Goal: Task Accomplishment & Management: Use online tool/utility

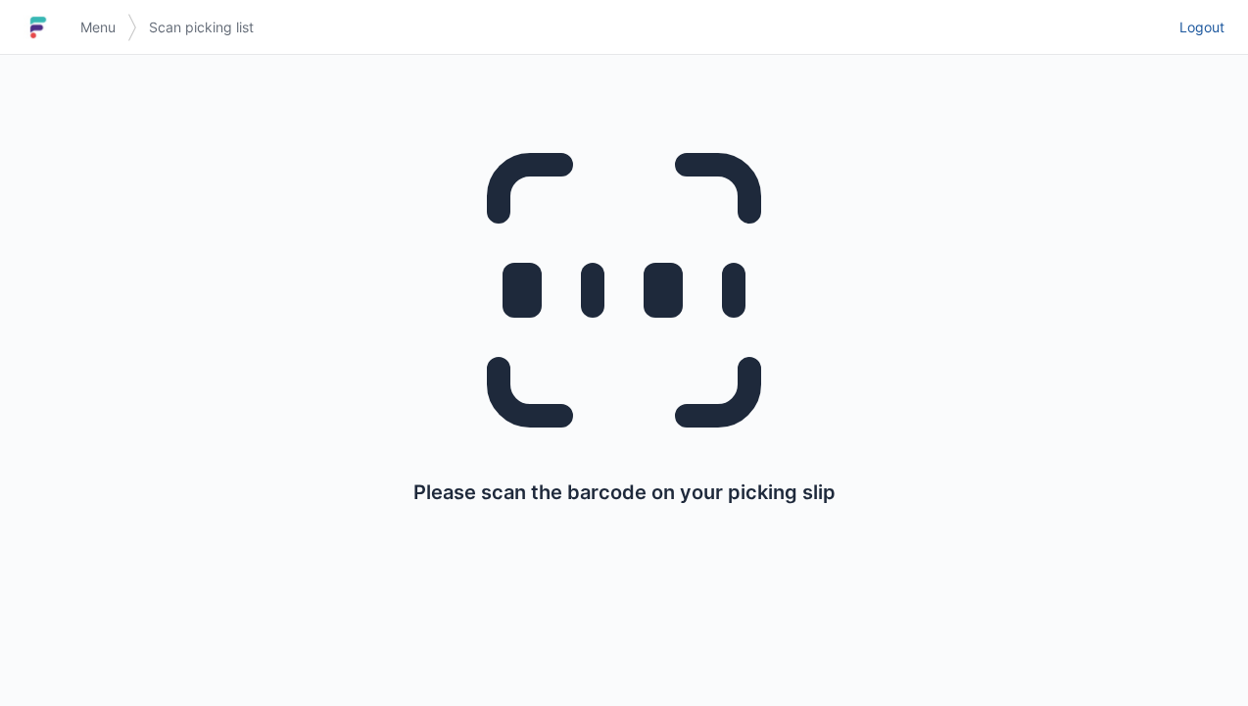
click at [1222, 29] on span "Logout" at bounding box center [1202, 28] width 45 height 20
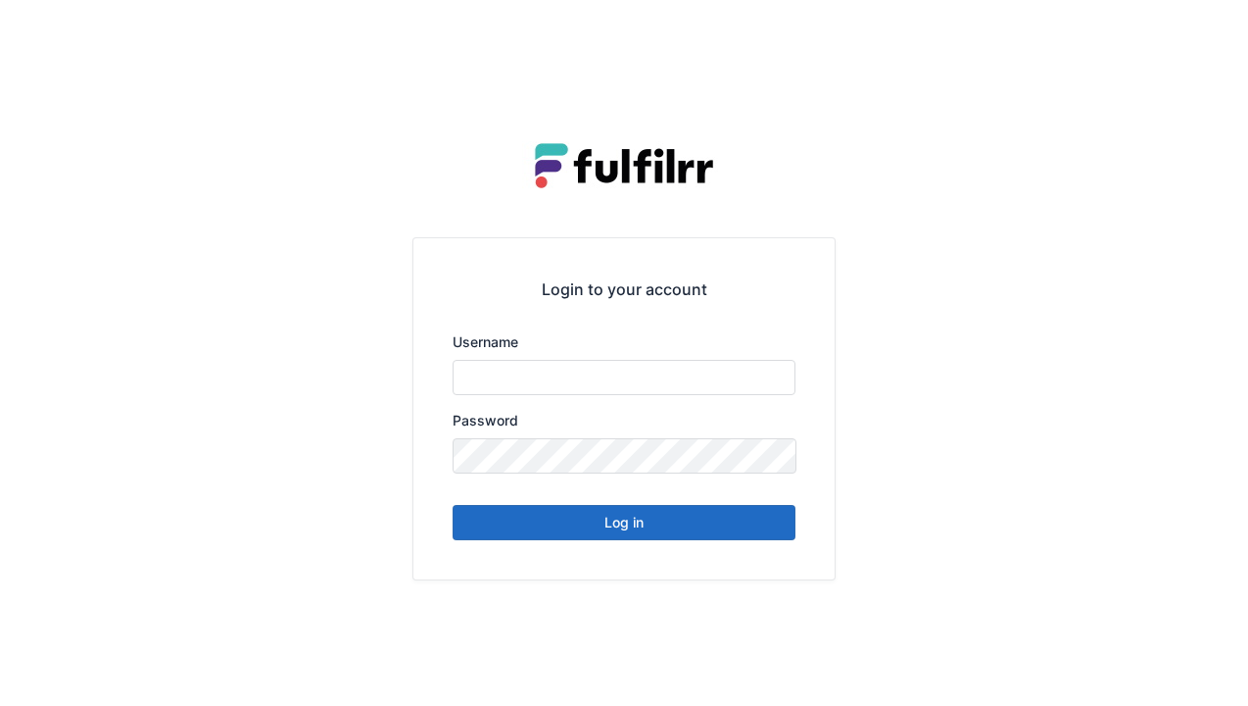
type input "******"
click at [739, 518] on button "Log in" at bounding box center [624, 522] width 343 height 35
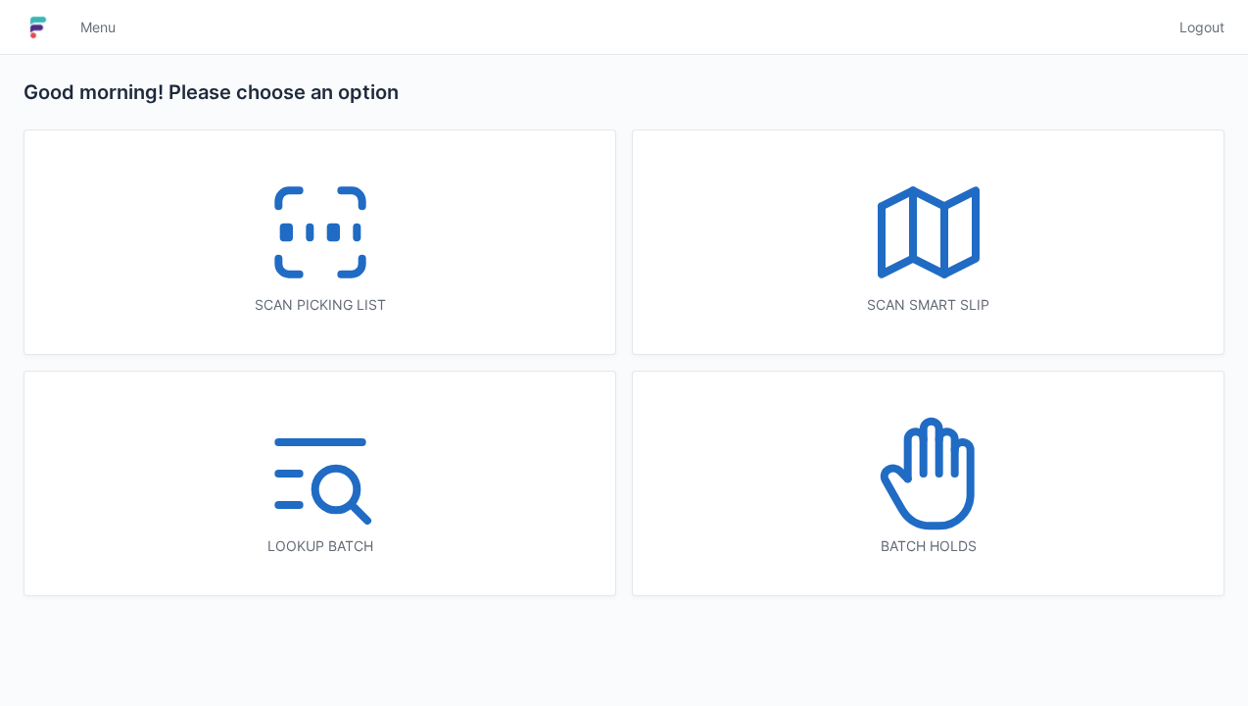
click at [942, 490] on icon at bounding box center [928, 473] width 125 height 125
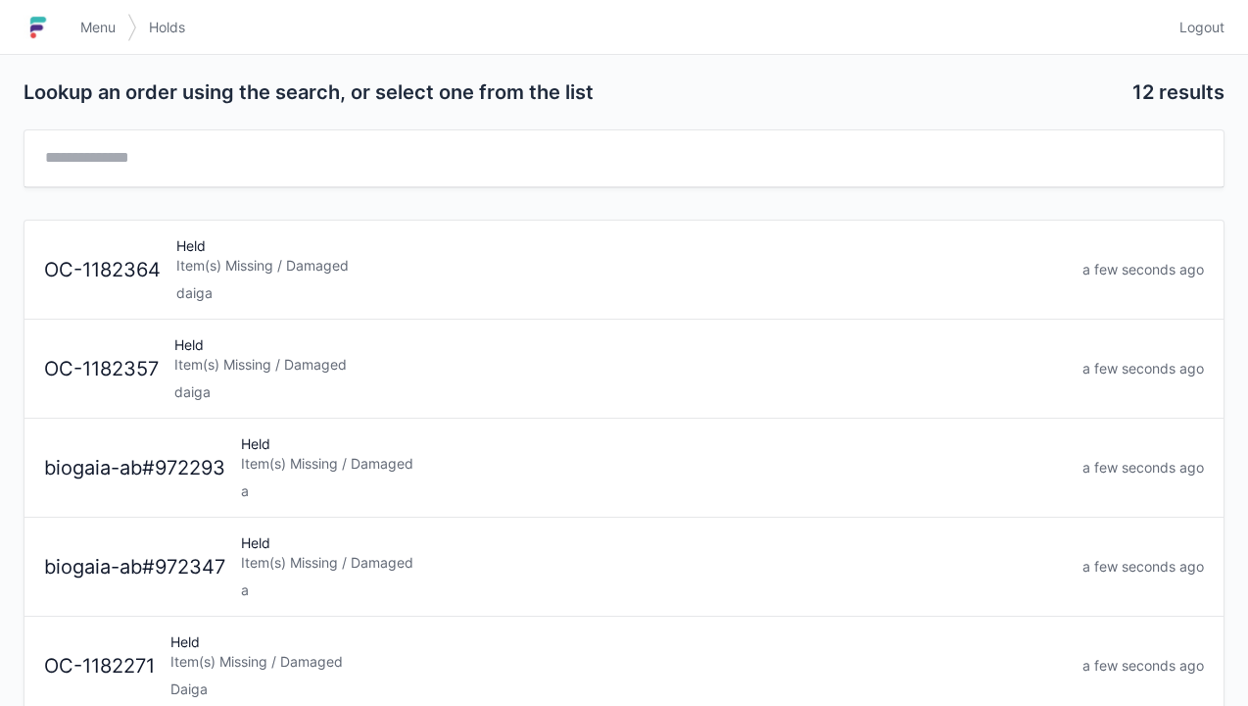
click at [543, 482] on div "a" at bounding box center [654, 491] width 826 height 20
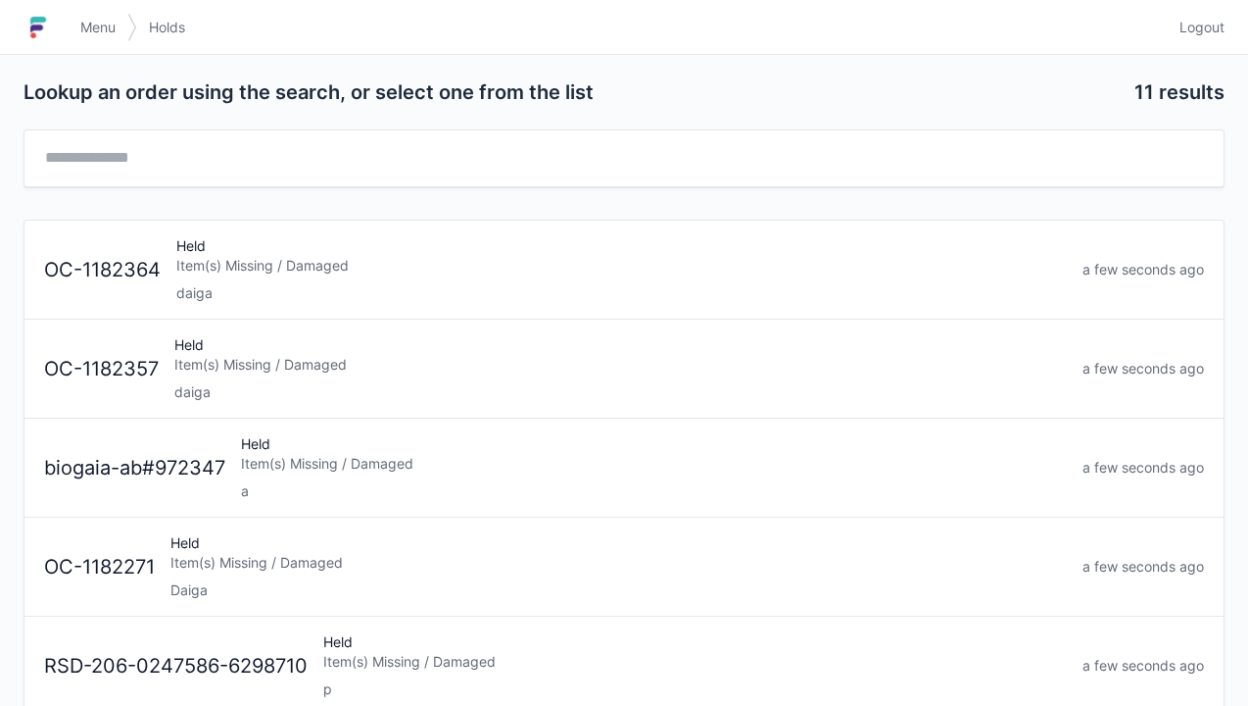
click at [1211, 17] on link "Logout" at bounding box center [1196, 27] width 57 height 35
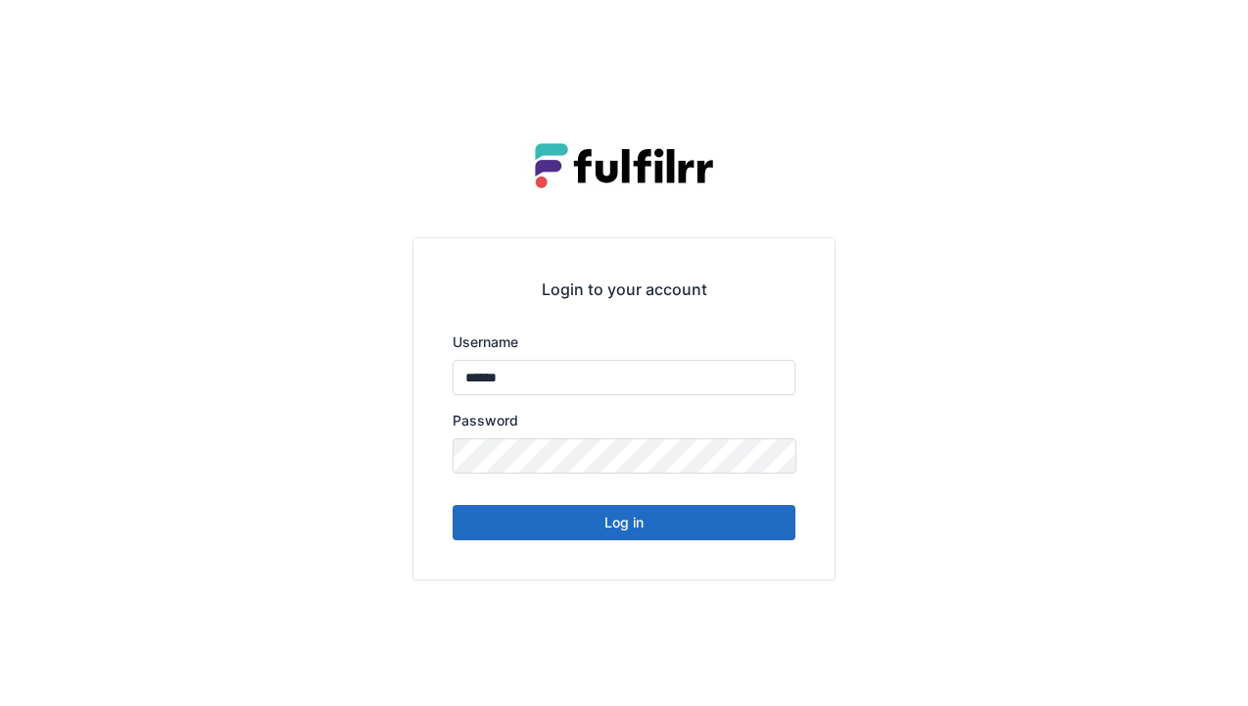
click at [720, 529] on button "Log in" at bounding box center [624, 522] width 343 height 35
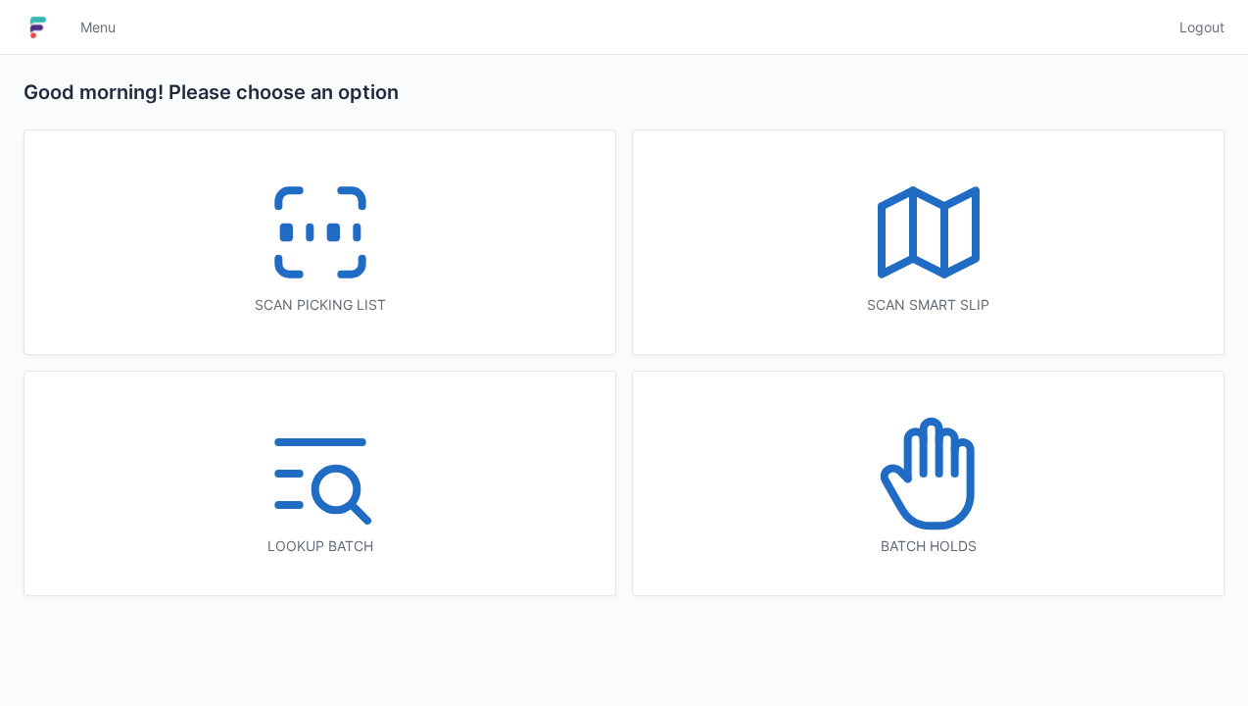
click at [927, 267] on polyline at bounding box center [929, 231] width 94 height 83
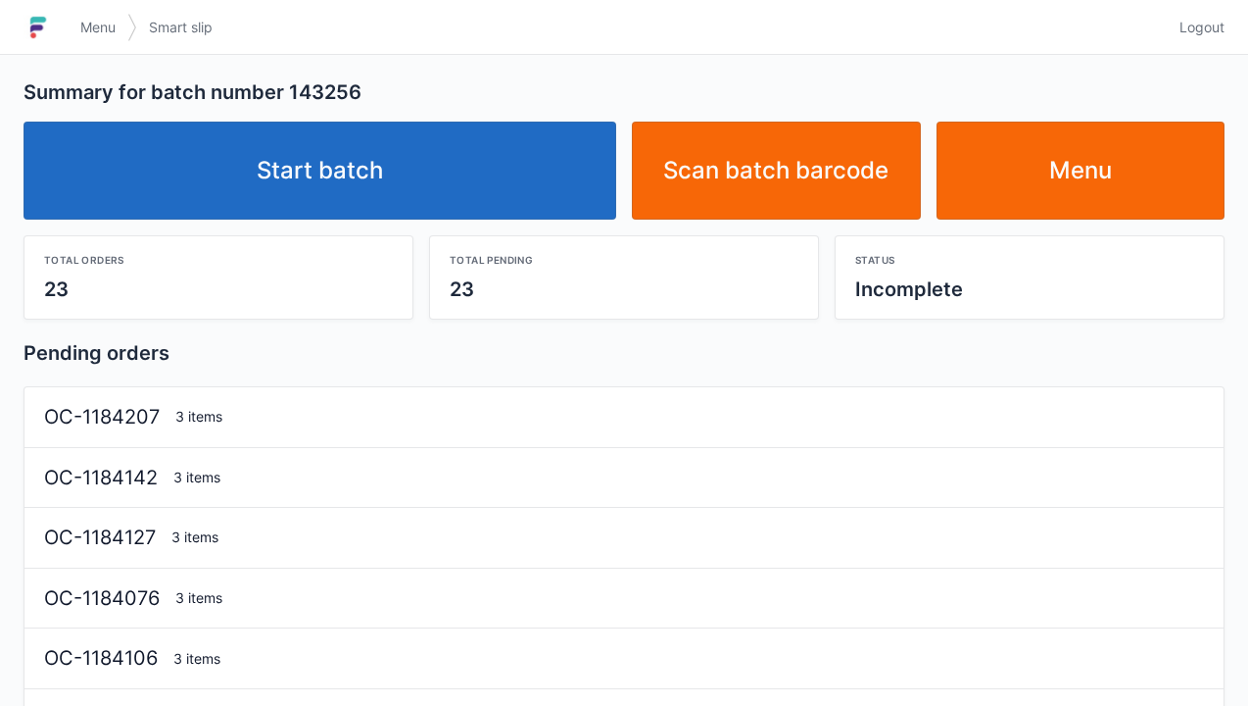
click at [529, 205] on link "Start batch" at bounding box center [320, 171] width 593 height 98
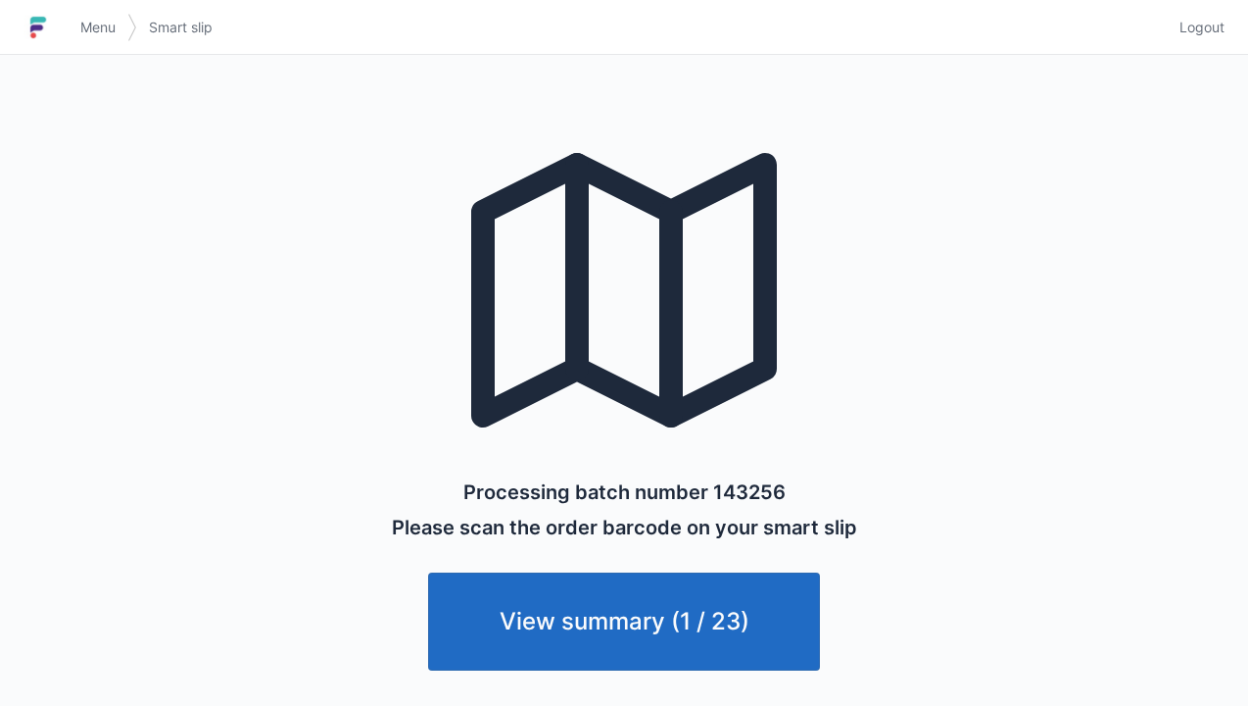
click at [754, 638] on link "View summary (1 / 23)" at bounding box center [624, 621] width 392 height 98
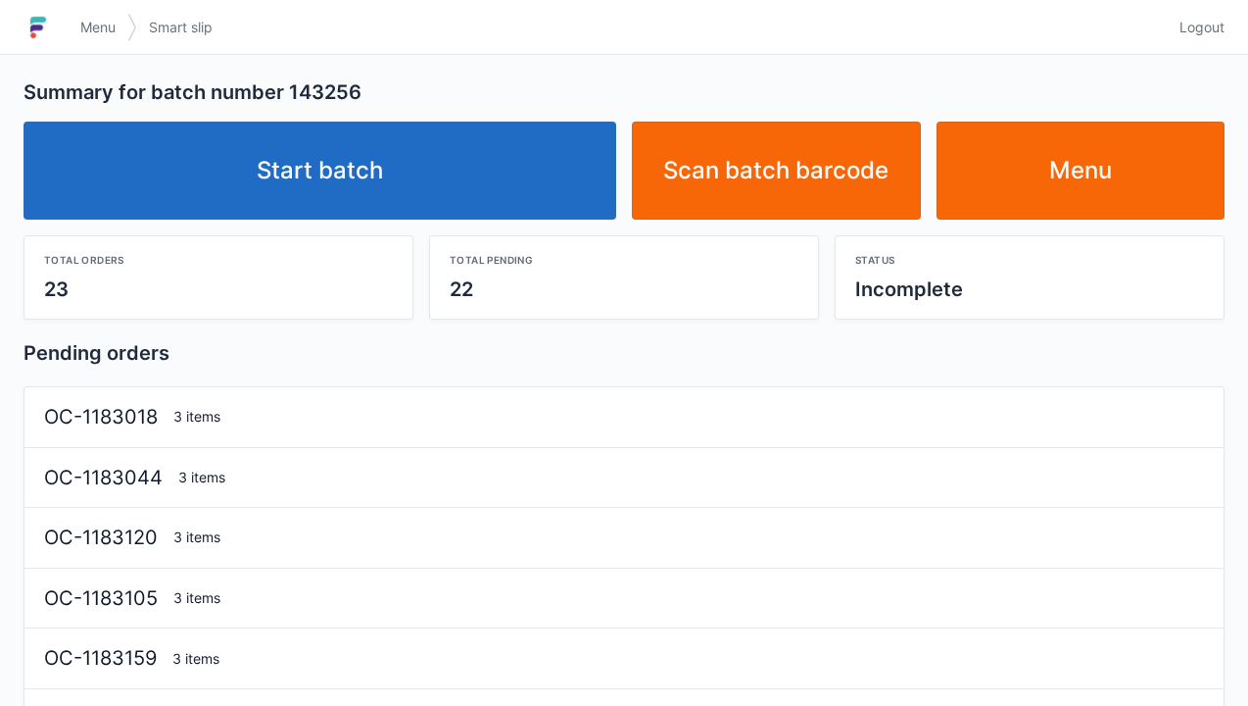
click at [1089, 198] on link "Menu" at bounding box center [1081, 171] width 289 height 98
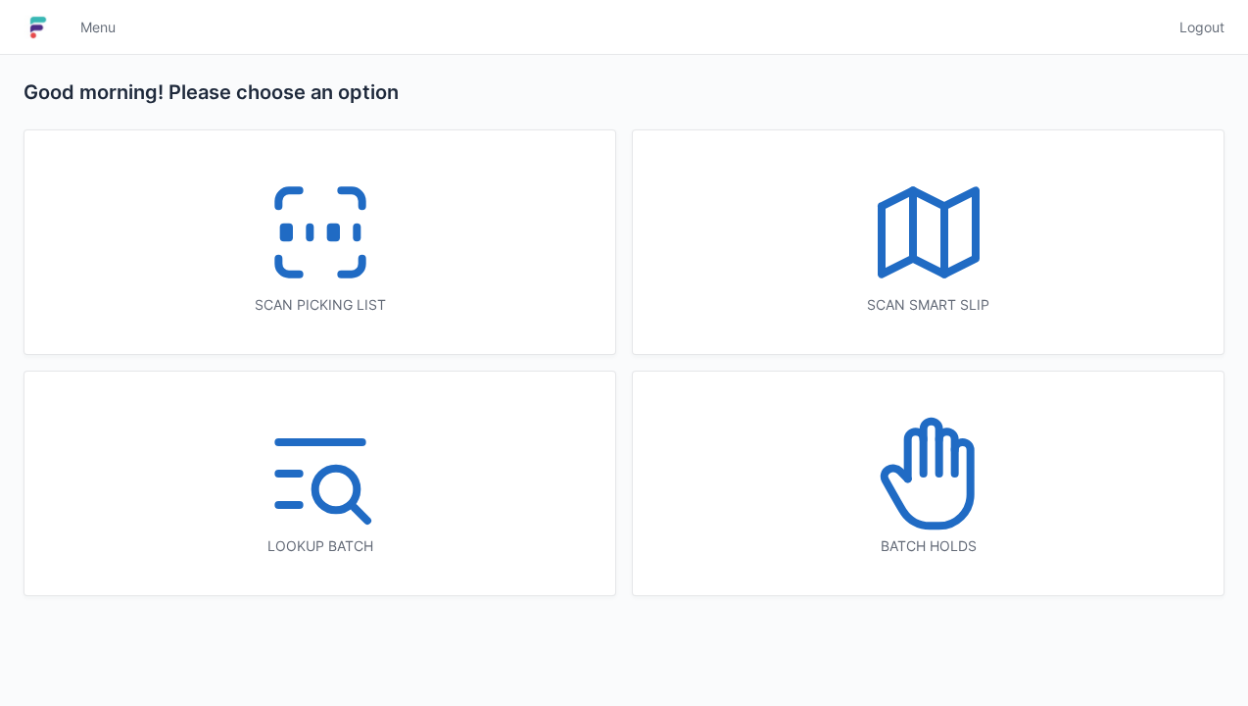
click at [342, 249] on icon at bounding box center [320, 232] width 125 height 125
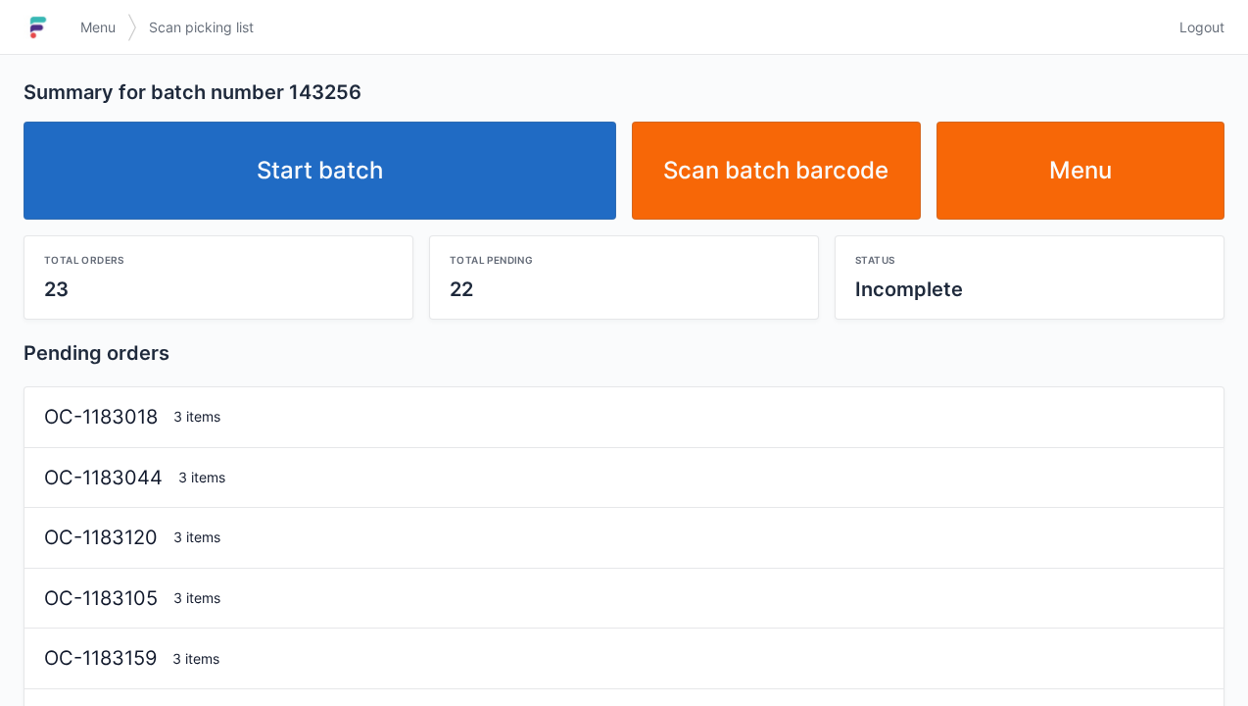
click at [484, 157] on link "Start batch" at bounding box center [320, 171] width 593 height 98
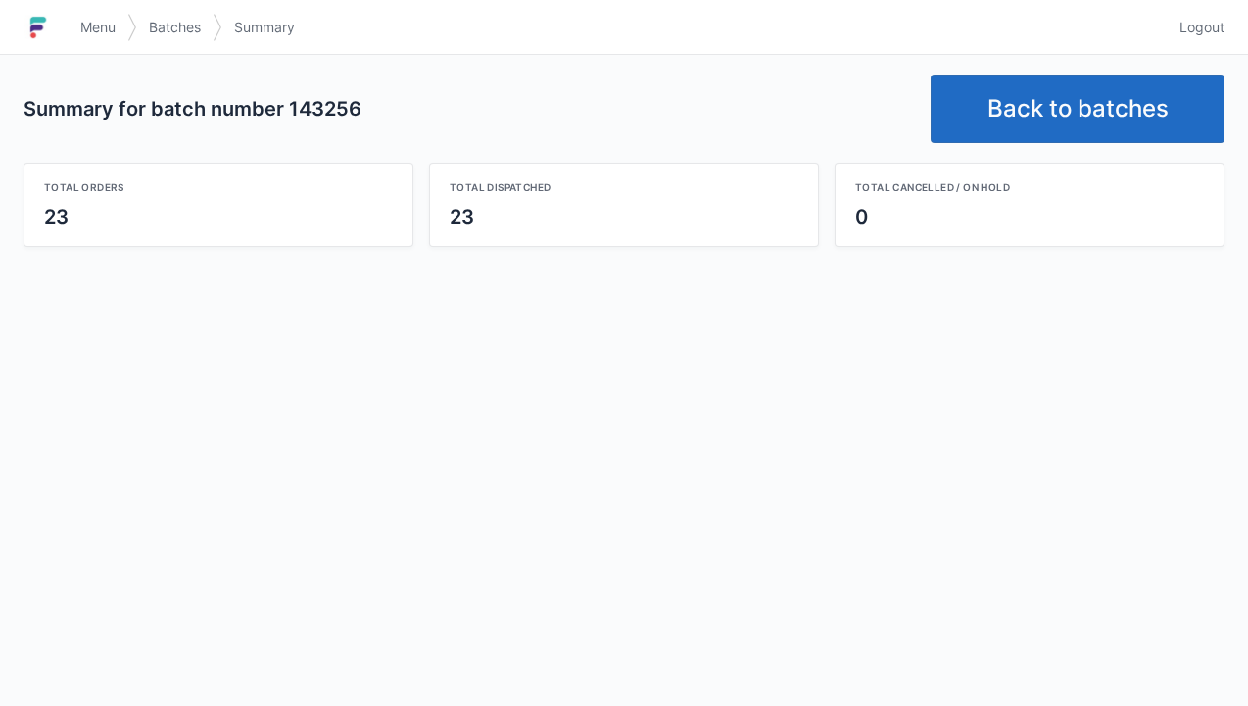
click at [1103, 114] on link "Back to batches" at bounding box center [1078, 108] width 294 height 69
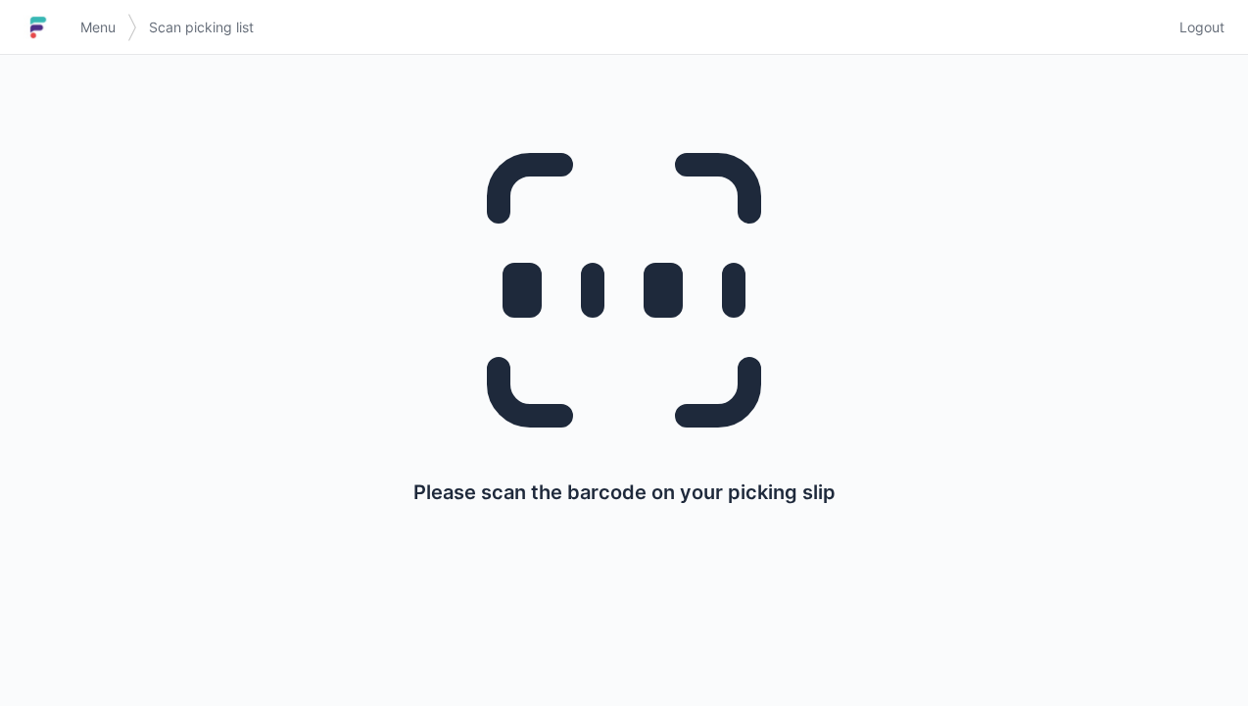
click at [1215, 16] on link "Logout" at bounding box center [1196, 27] width 57 height 35
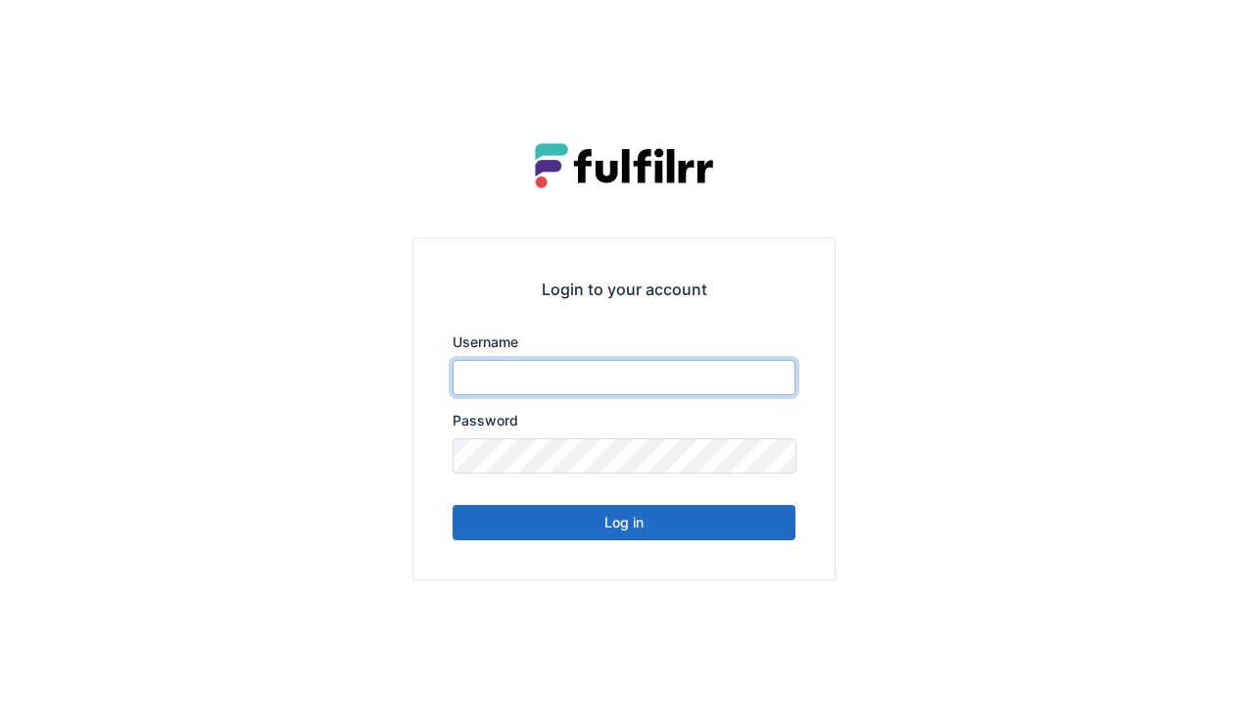
type input "******"
click at [642, 525] on button "Log in" at bounding box center [624, 522] width 343 height 35
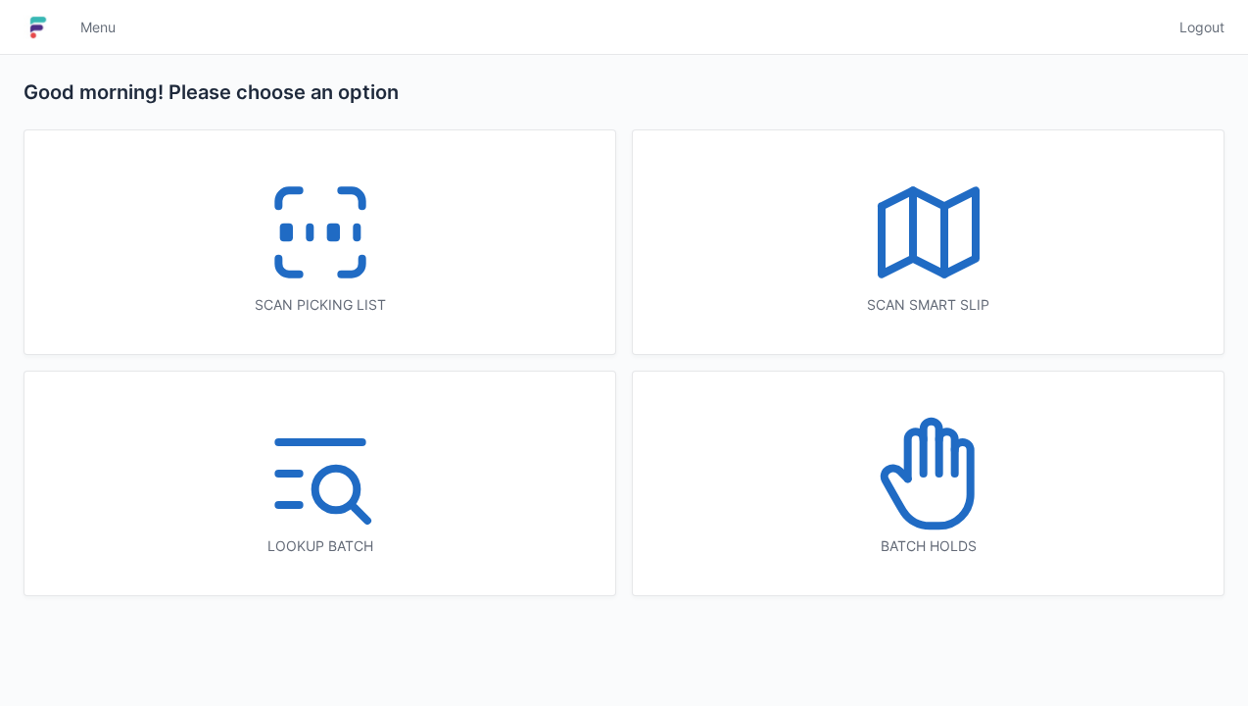
click at [343, 257] on icon at bounding box center [320, 232] width 125 height 125
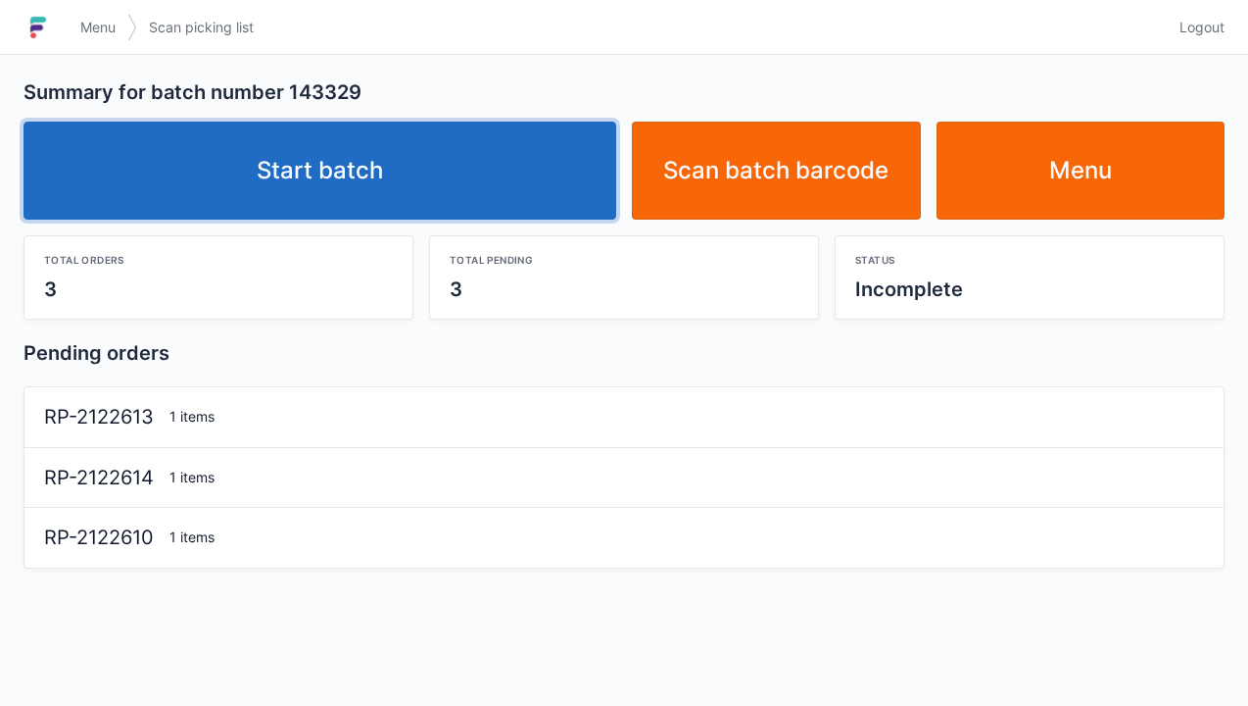
click at [486, 188] on link "Start batch" at bounding box center [320, 171] width 593 height 98
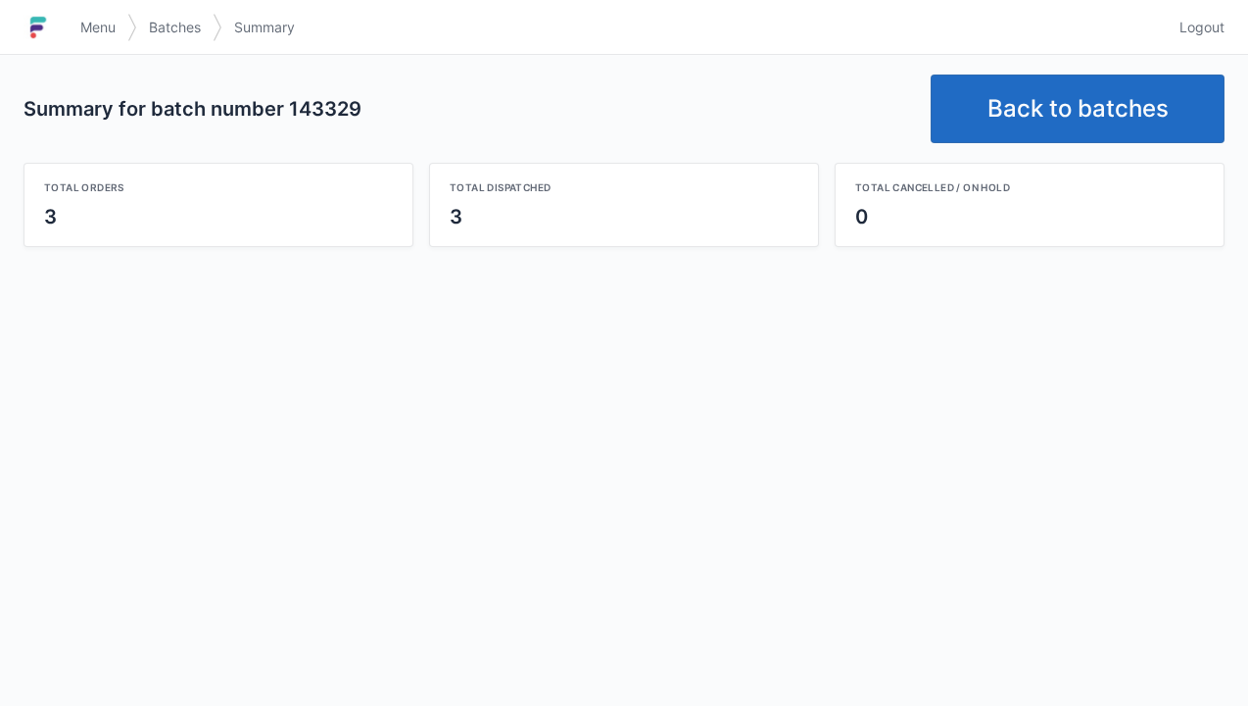
click at [1088, 115] on link "Back to batches" at bounding box center [1078, 108] width 294 height 69
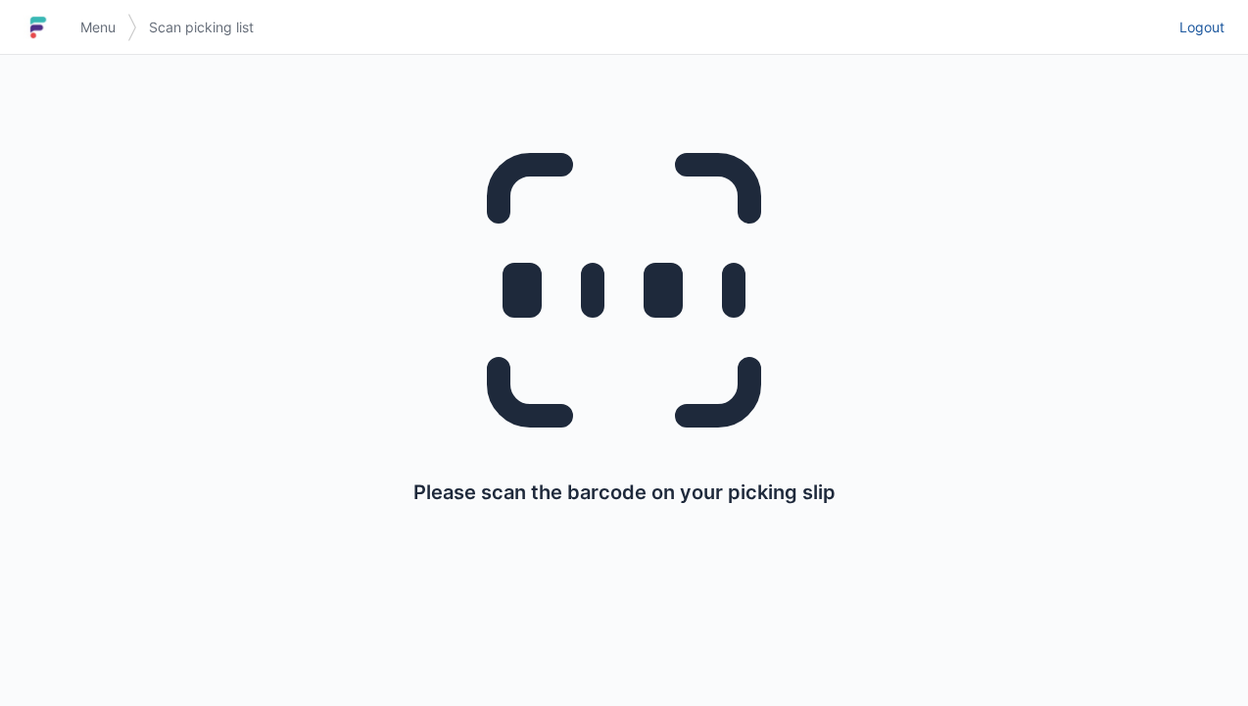
click at [1215, 26] on span "Logout" at bounding box center [1202, 28] width 45 height 20
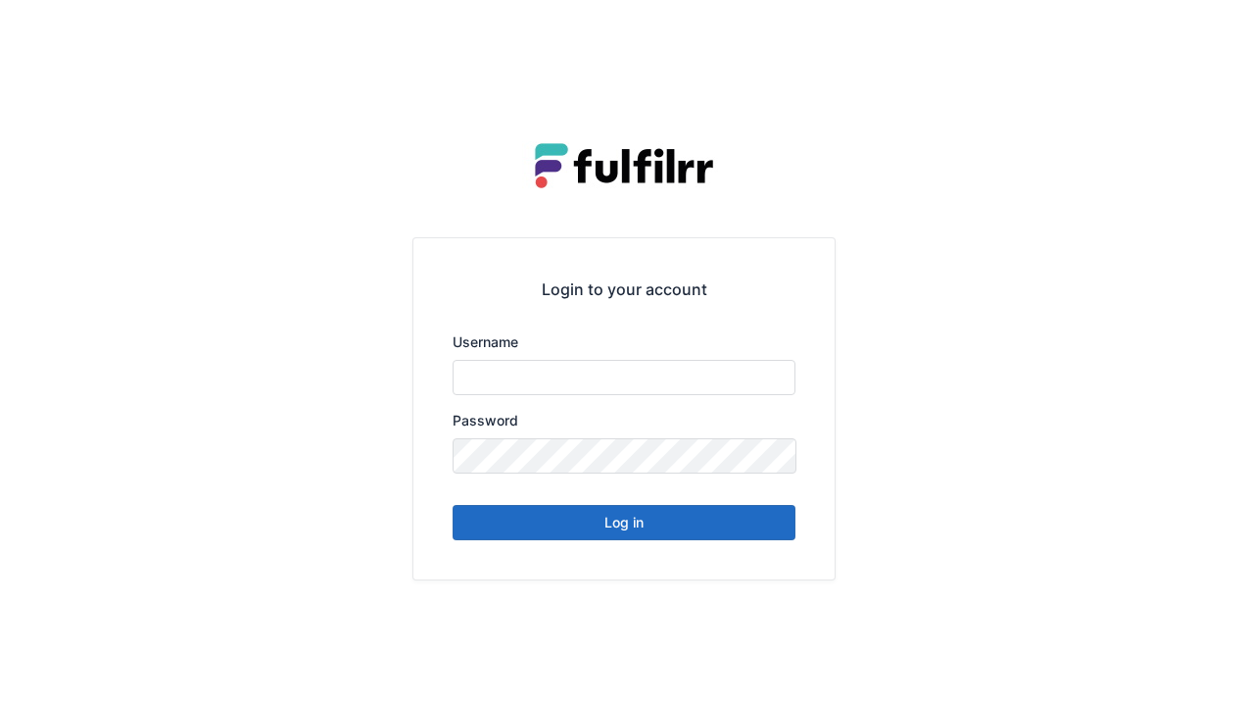
type input "******"
click at [730, 533] on button "Log in" at bounding box center [624, 522] width 343 height 35
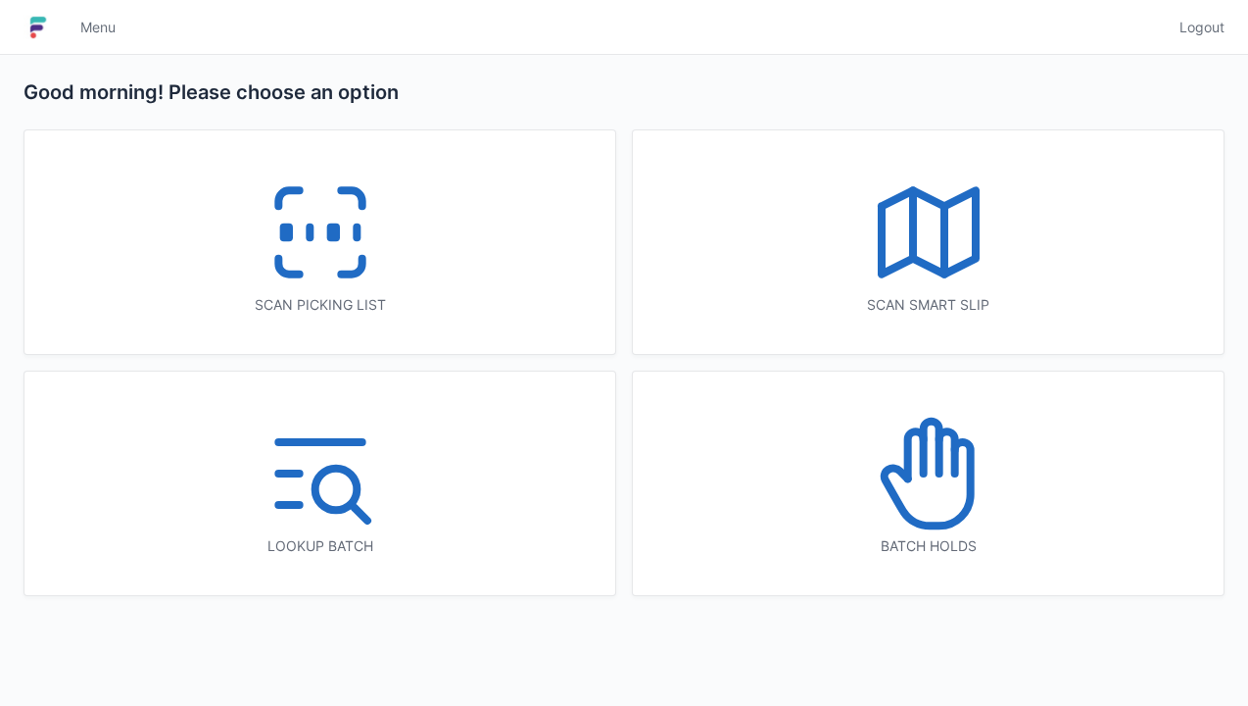
click at [371, 292] on icon at bounding box center [320, 232] width 125 height 125
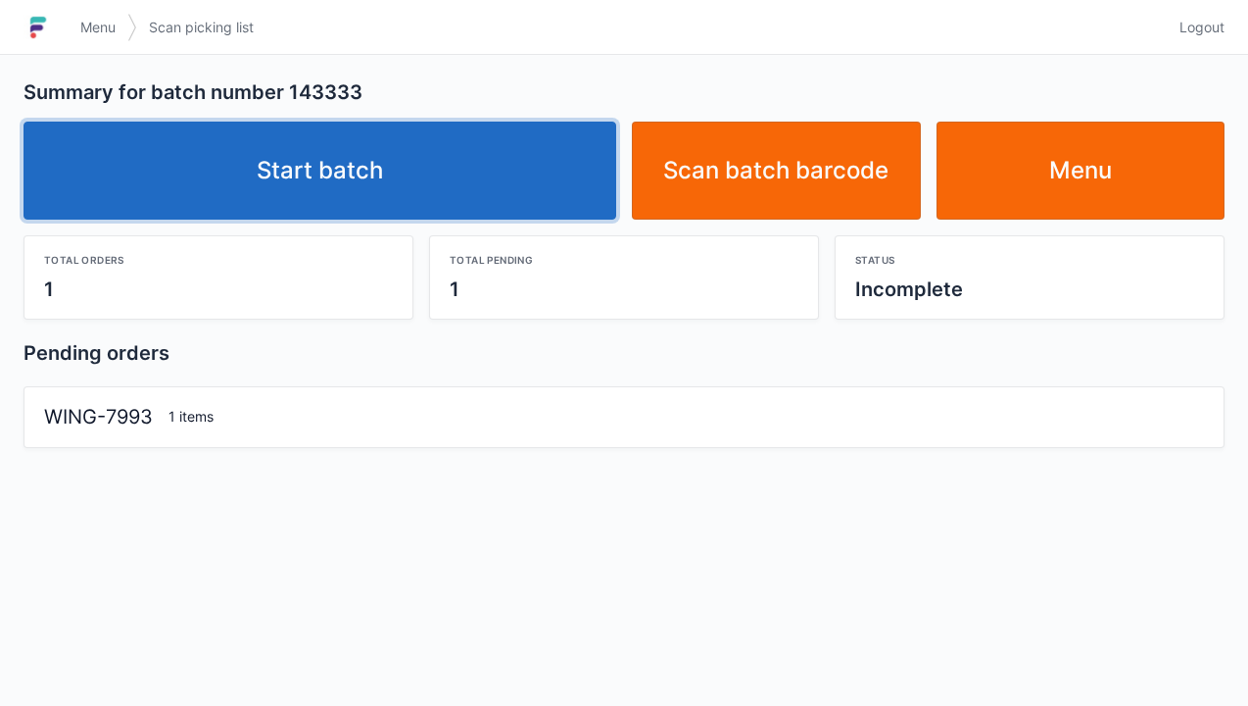
click at [482, 174] on link "Start batch" at bounding box center [320, 171] width 593 height 98
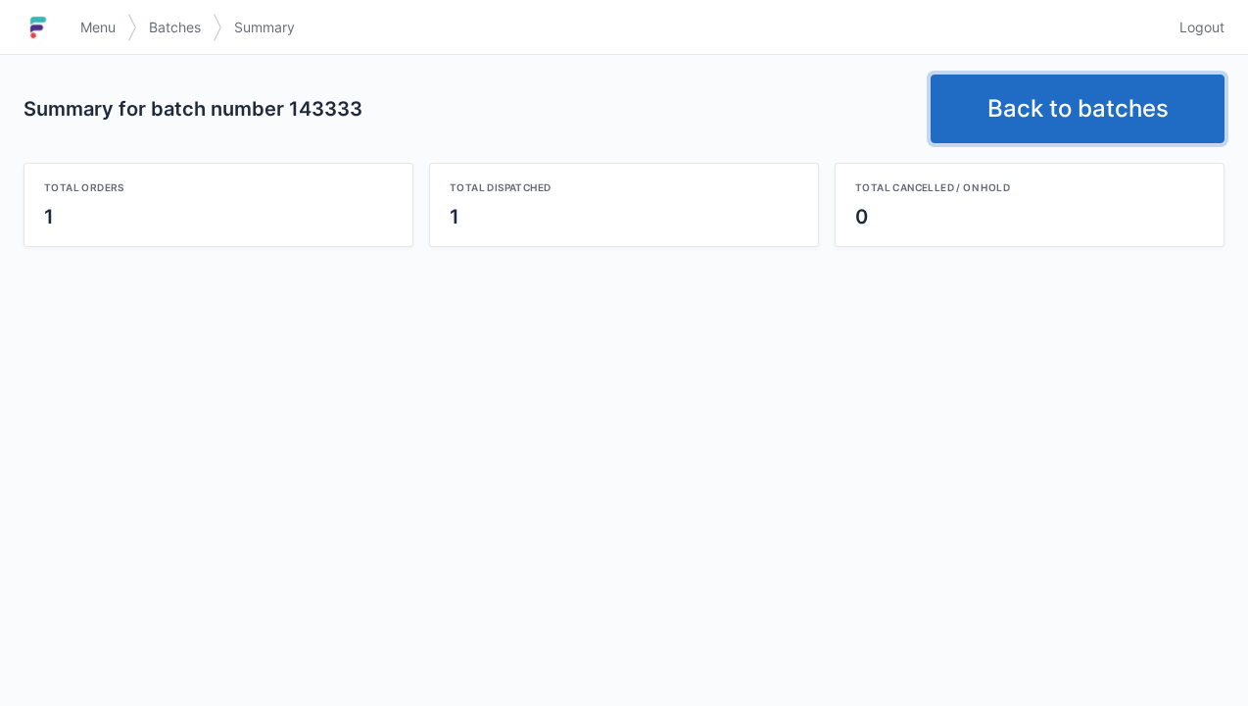
click at [1087, 120] on link "Back to batches" at bounding box center [1078, 108] width 294 height 69
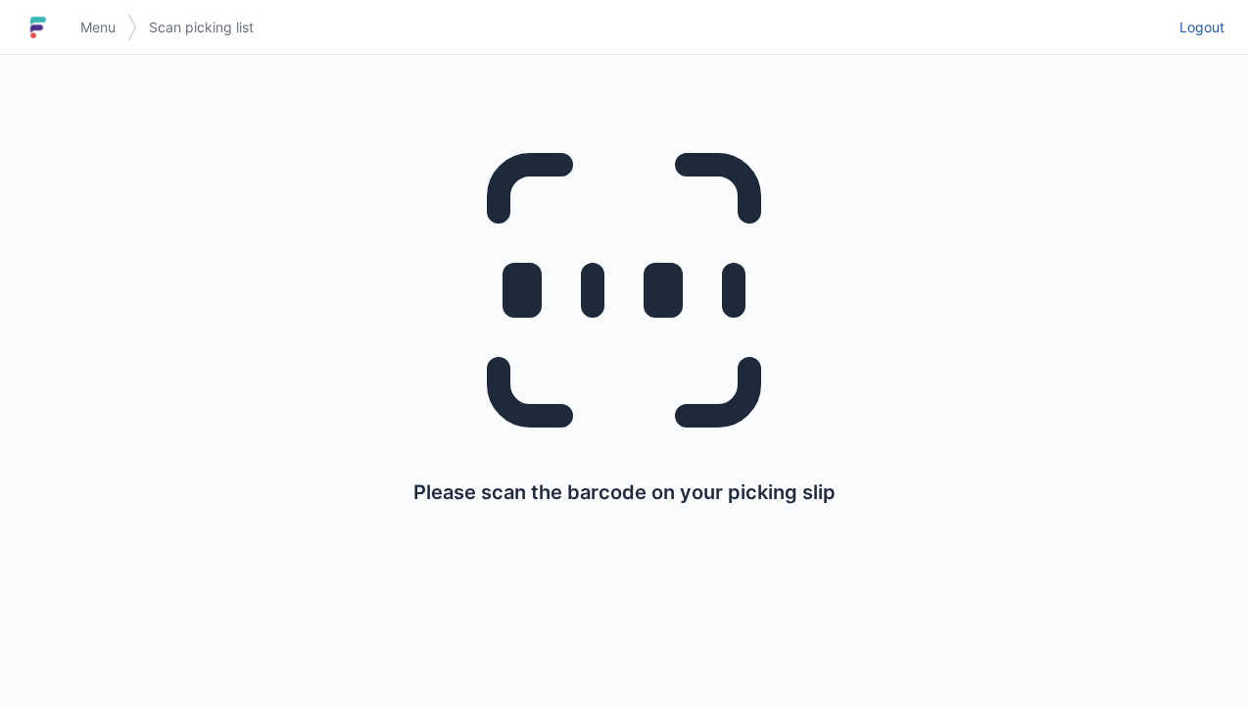
click at [1203, 20] on span "Logout" at bounding box center [1202, 28] width 45 height 20
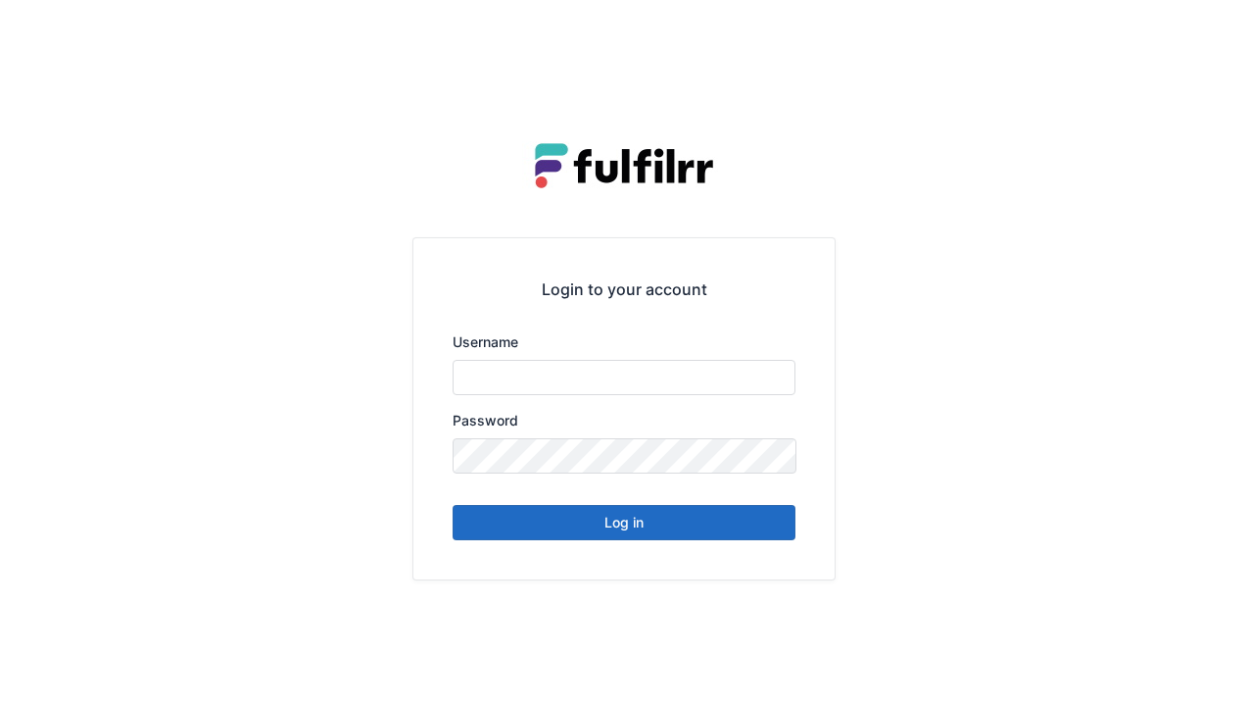
type input "******"
click at [1208, 39] on div "Login to your account Username ****** Password Log in" at bounding box center [624, 353] width 1248 height 706
click at [745, 528] on button "Log in" at bounding box center [624, 522] width 343 height 35
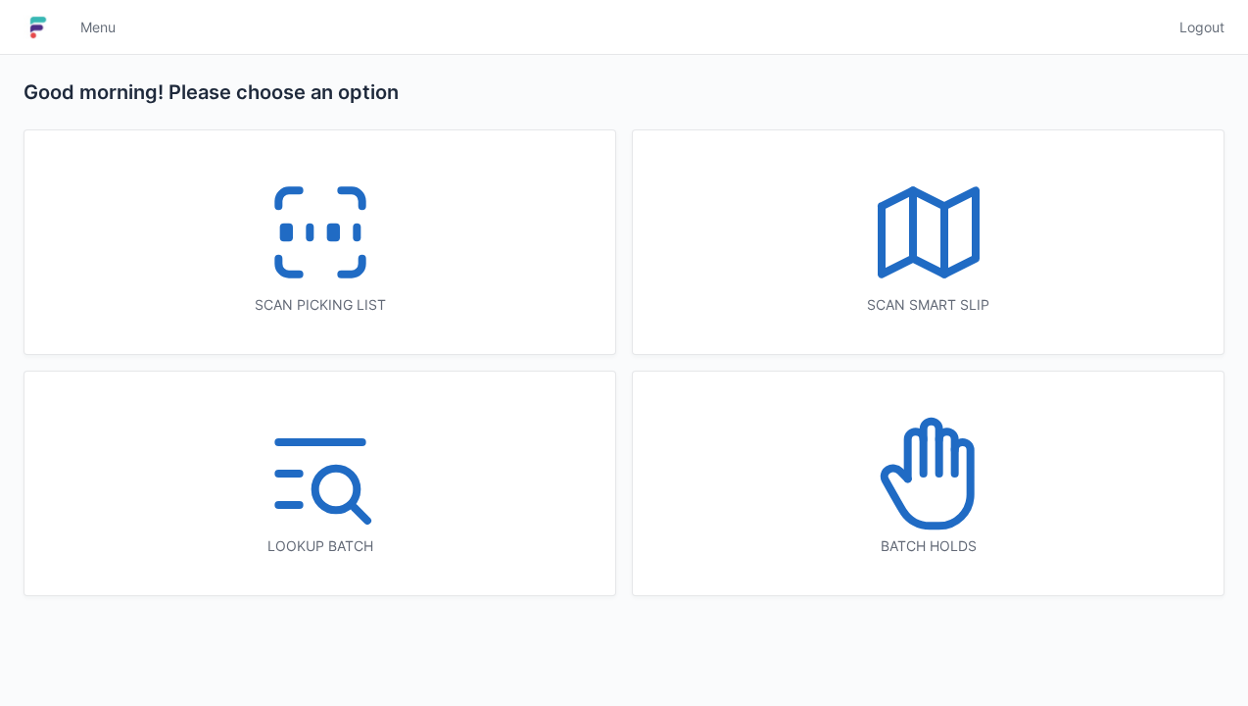
click at [394, 262] on div "Scan picking list" at bounding box center [319, 241] width 591 height 223
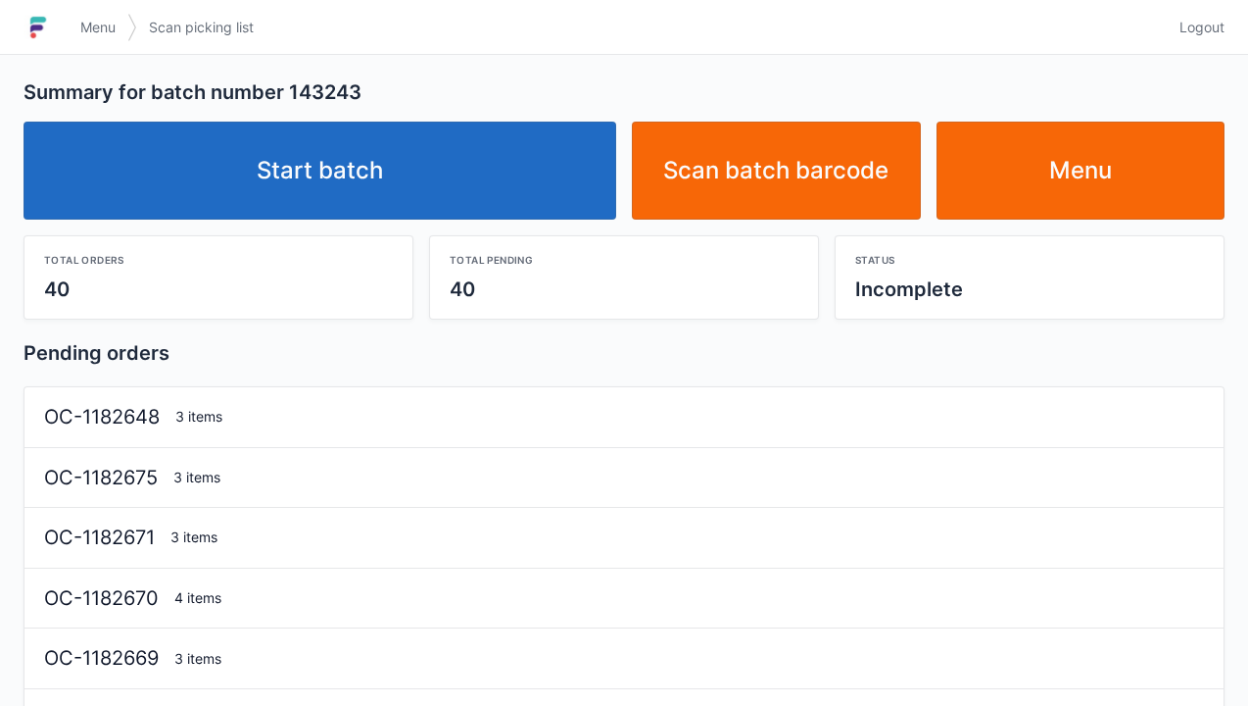
click at [528, 192] on link "Start batch" at bounding box center [320, 171] width 593 height 98
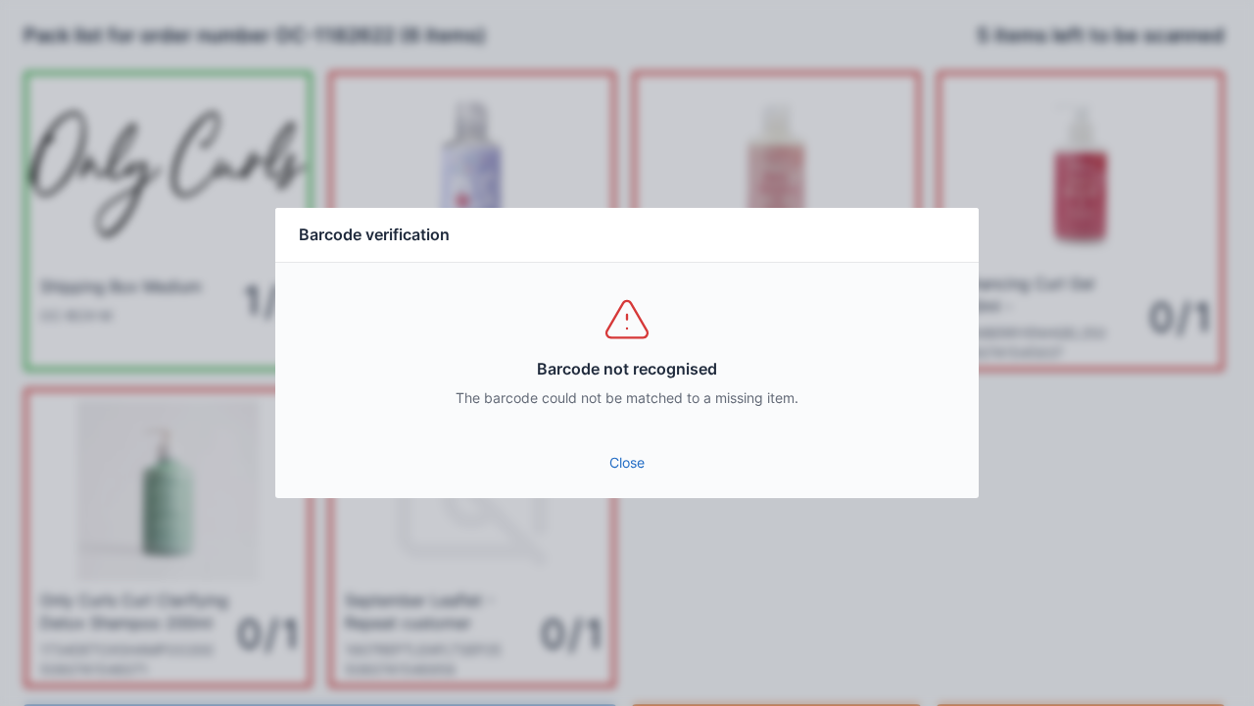
click at [627, 471] on link "Close" at bounding box center [627, 462] width 672 height 35
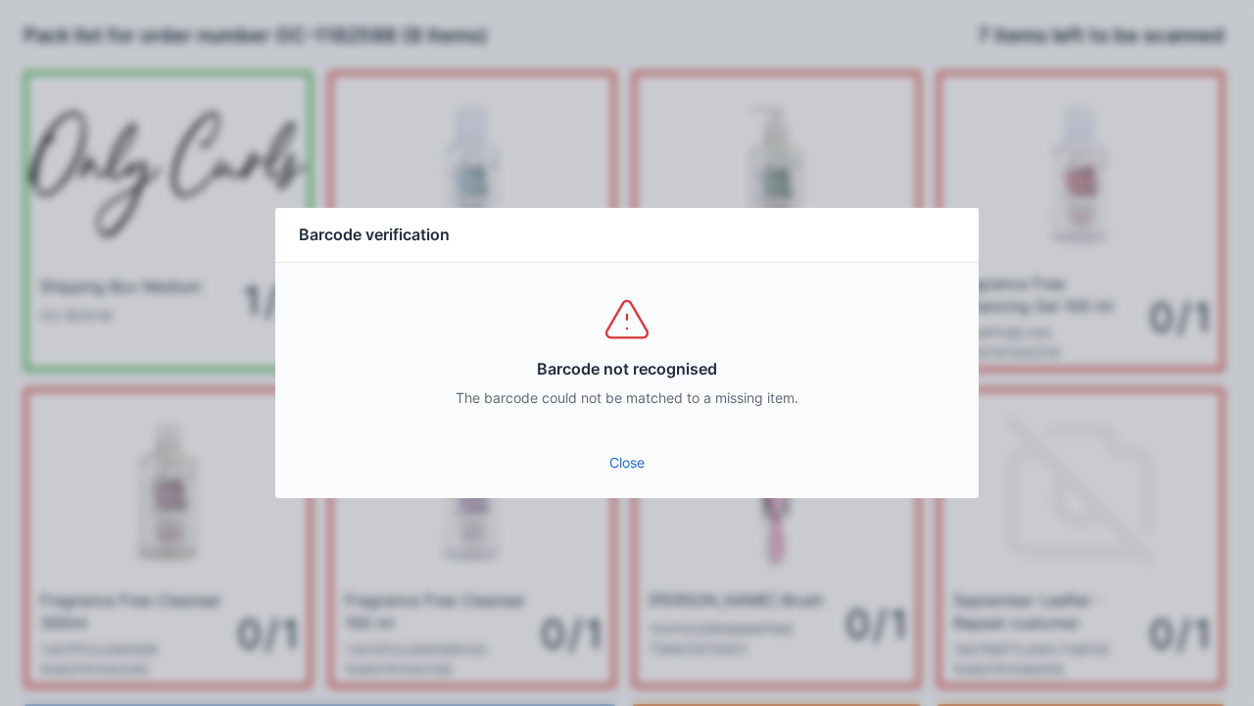
click at [602, 474] on link "Close" at bounding box center [627, 462] width 672 height 35
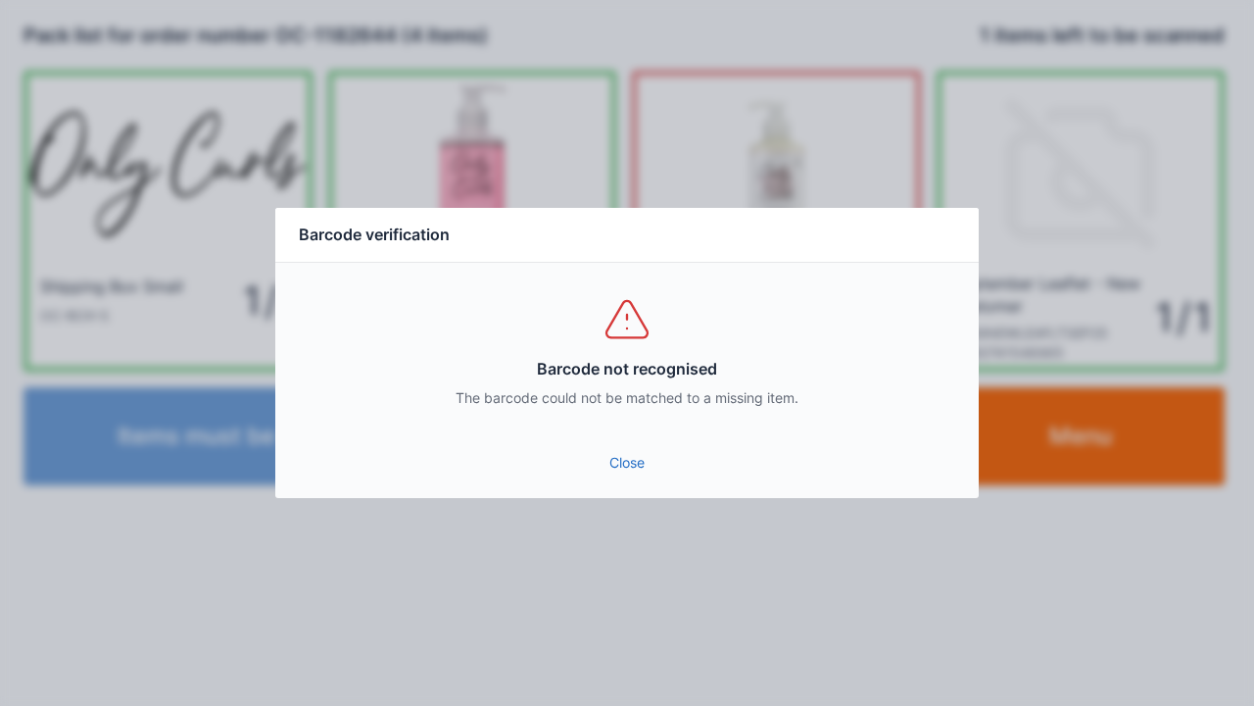
click at [706, 451] on link "Close" at bounding box center [627, 462] width 672 height 35
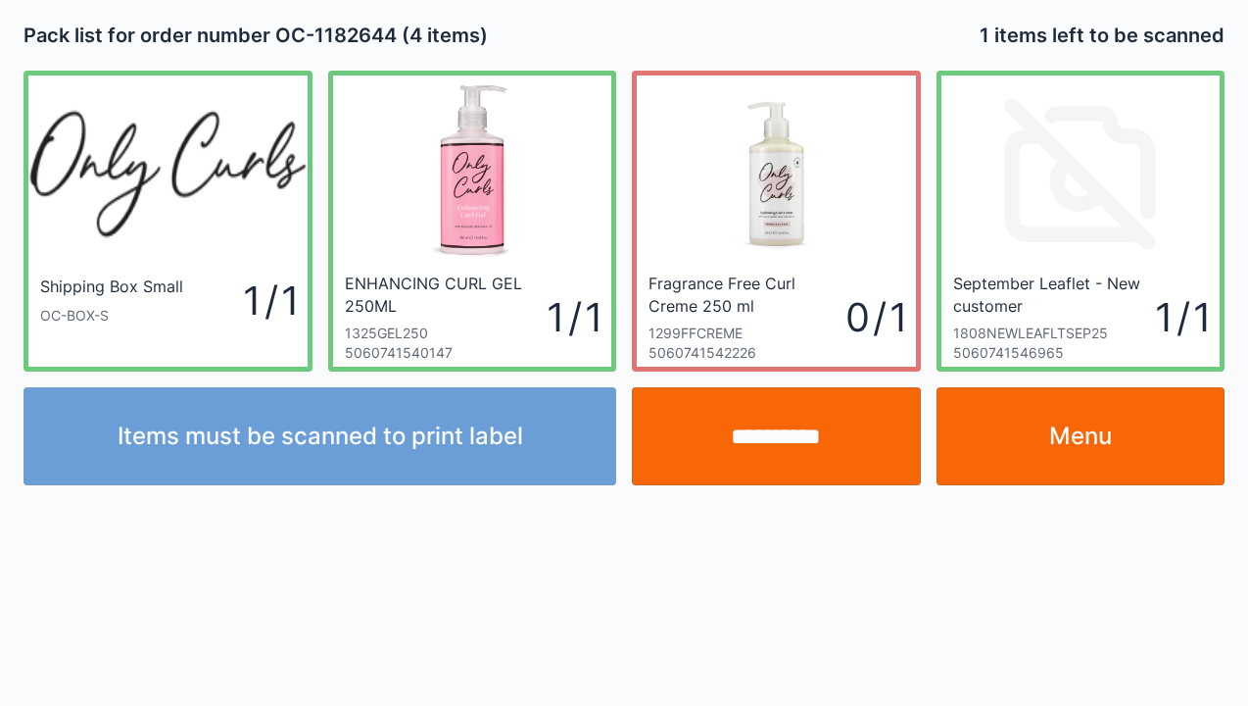
click at [657, 480] on input "**********" at bounding box center [776, 436] width 289 height 98
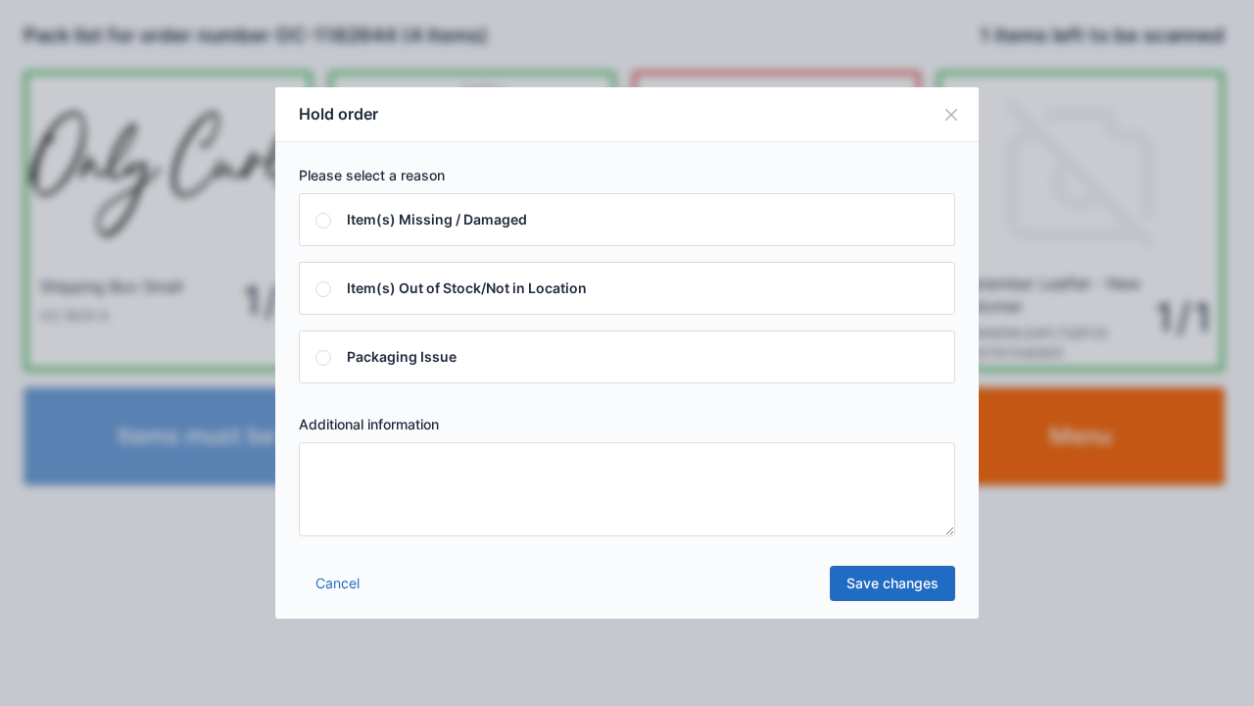
click at [942, 125] on button "Close" at bounding box center [951, 114] width 55 height 55
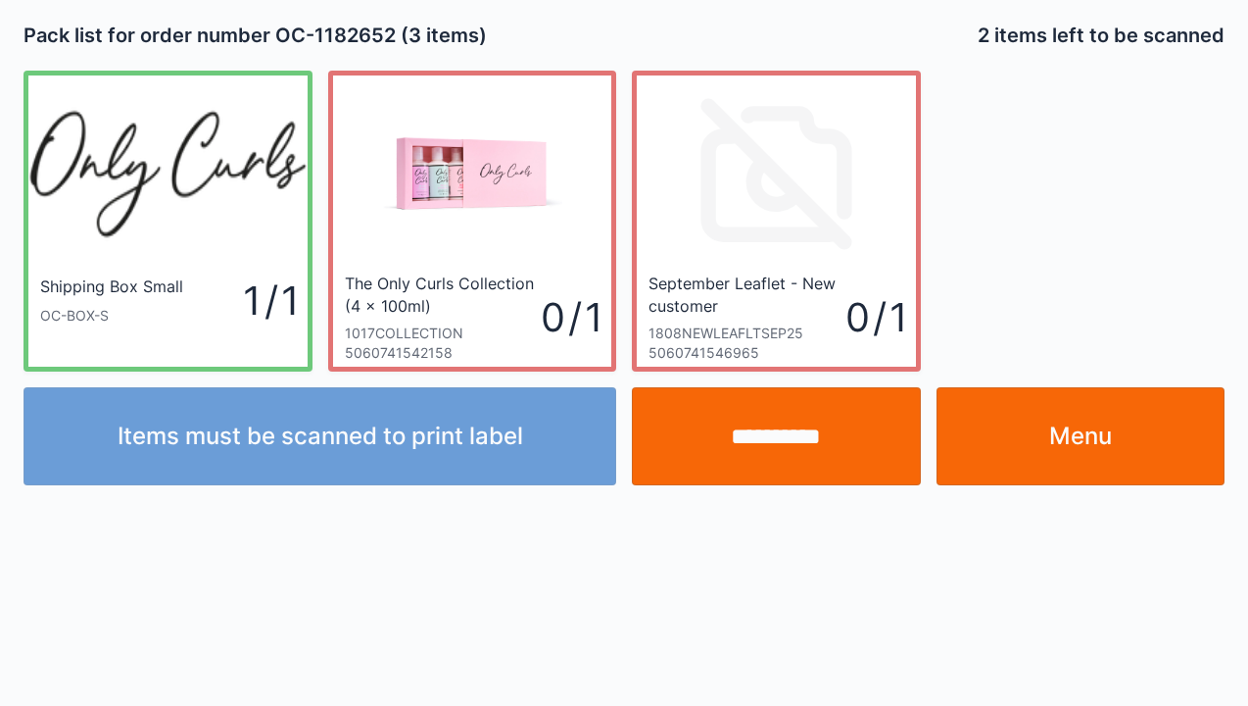
click at [1076, 437] on link "Menu" at bounding box center [1081, 436] width 289 height 98
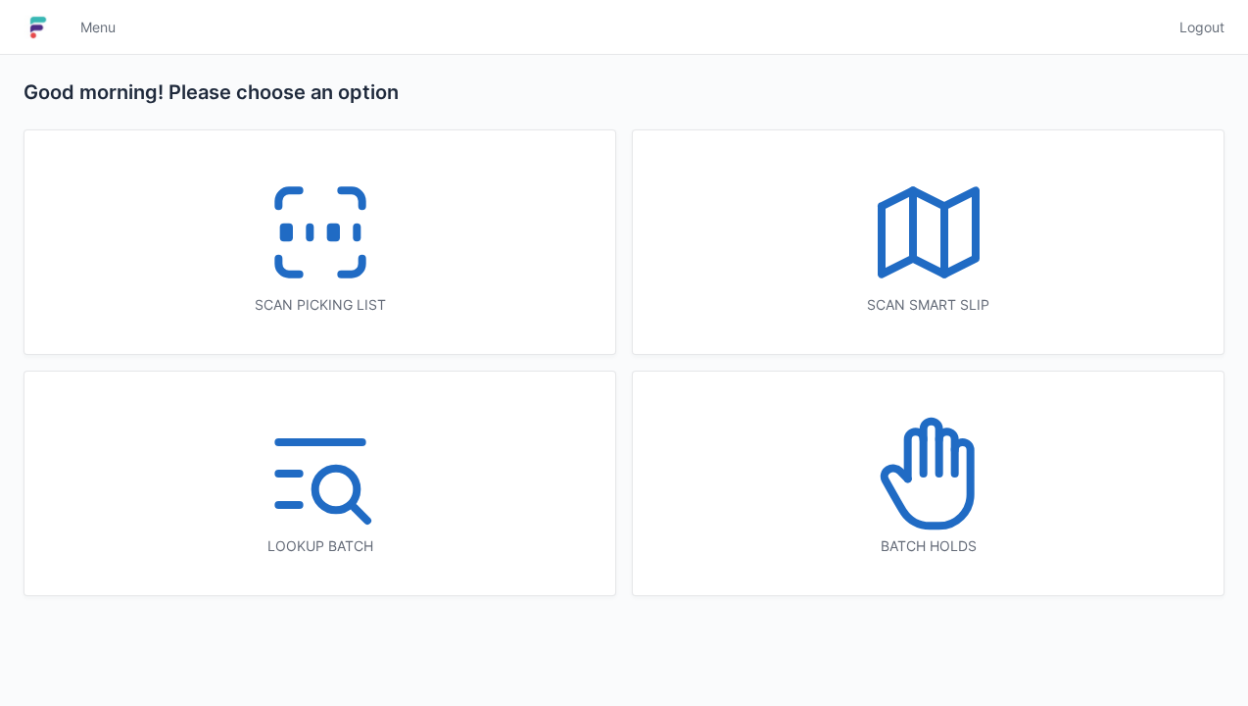
click at [369, 266] on icon at bounding box center [320, 232] width 125 height 125
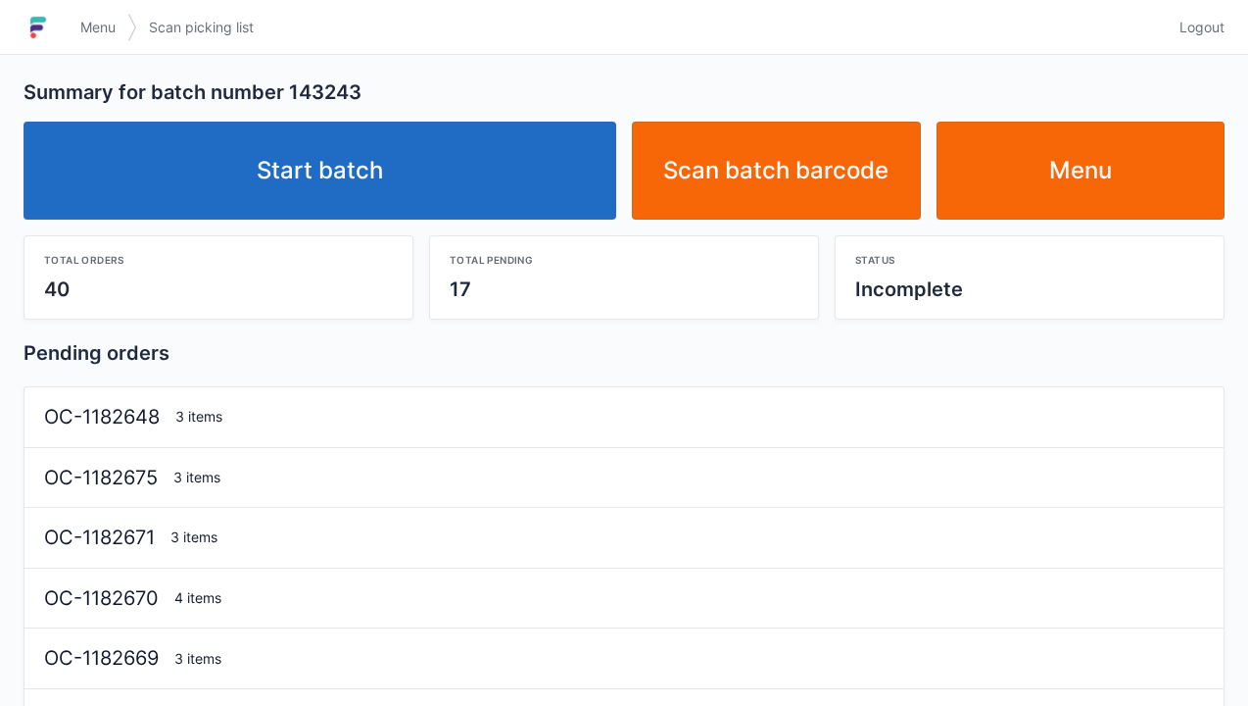
click at [532, 183] on link "Start batch" at bounding box center [320, 171] width 593 height 98
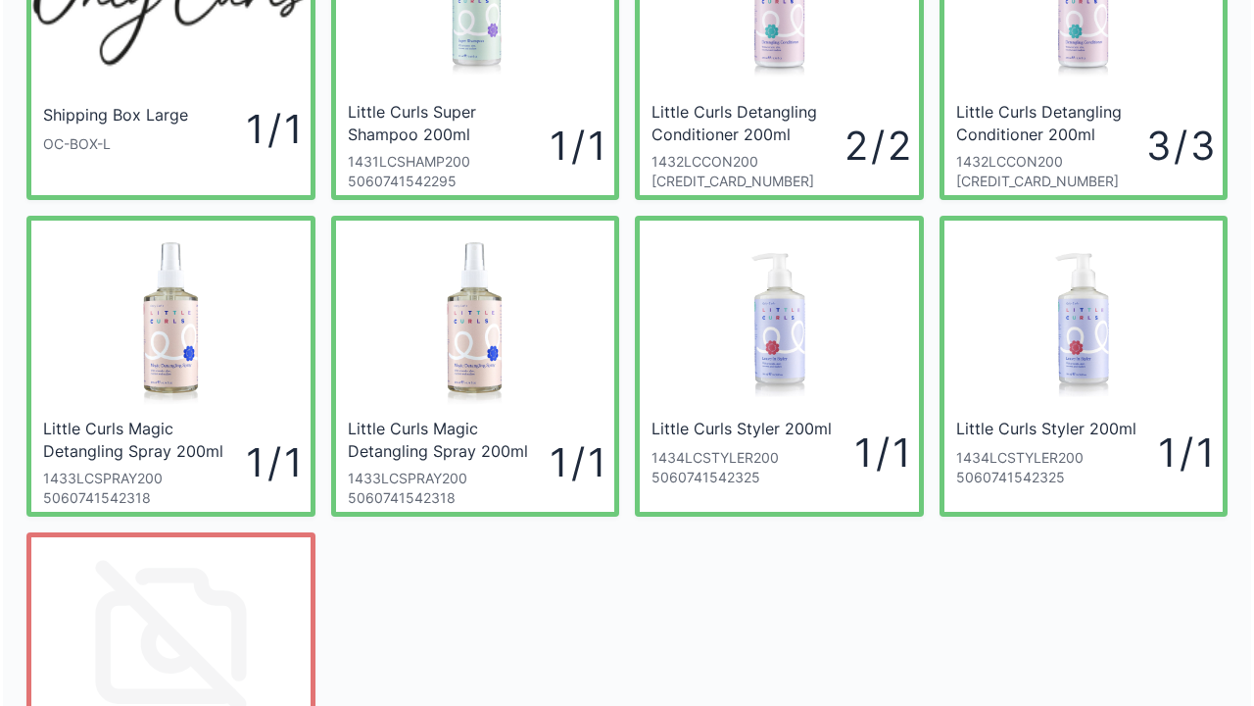
scroll to position [430, 0]
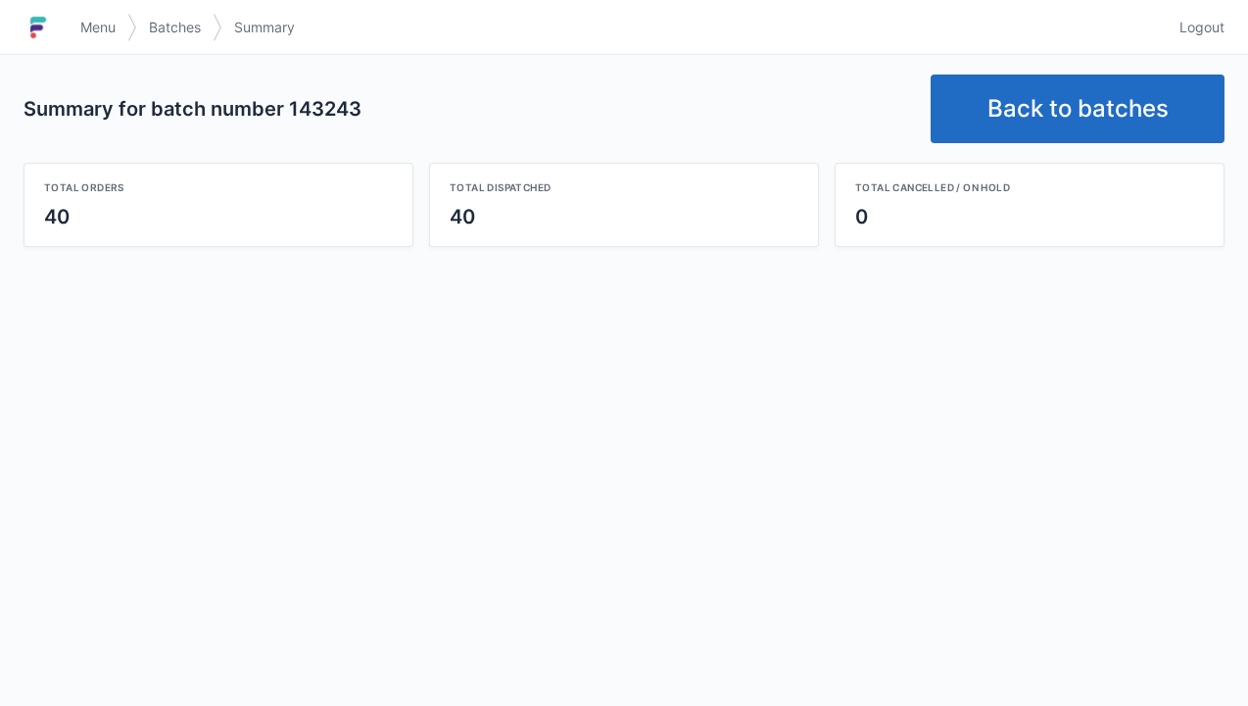
click at [1122, 99] on link "Back to batches" at bounding box center [1078, 108] width 294 height 69
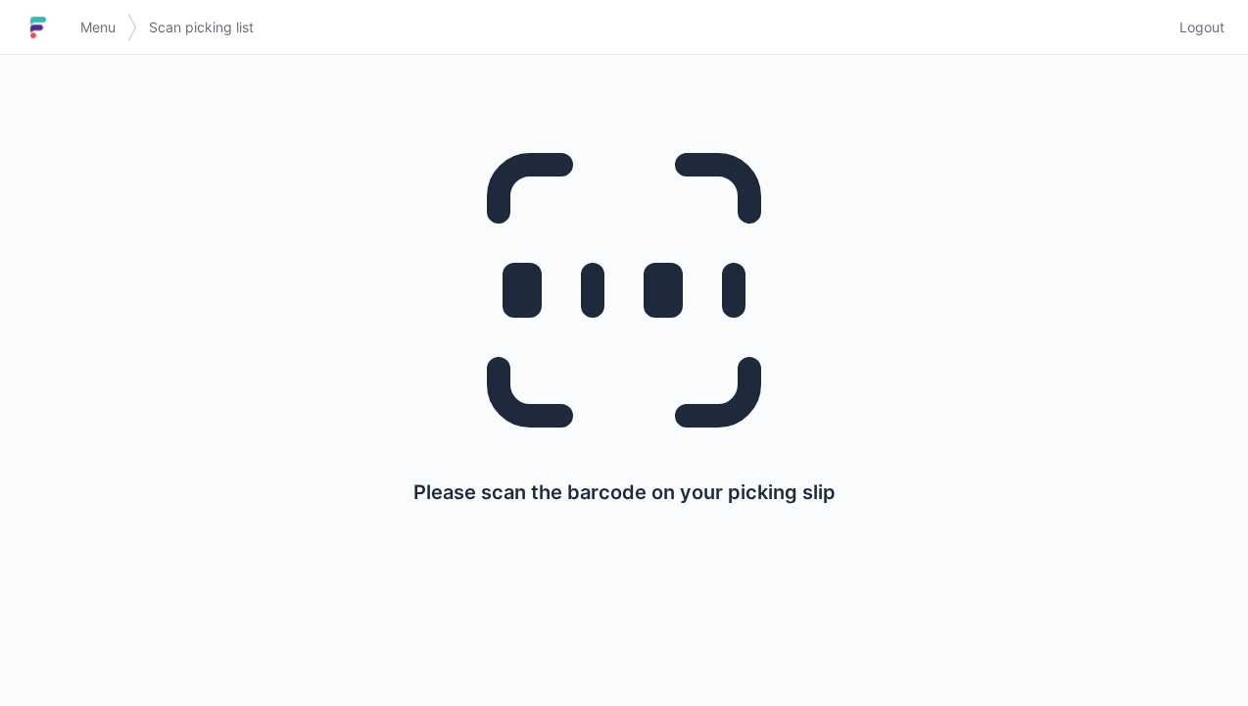
click at [1207, 21] on span "Logout" at bounding box center [1202, 28] width 45 height 20
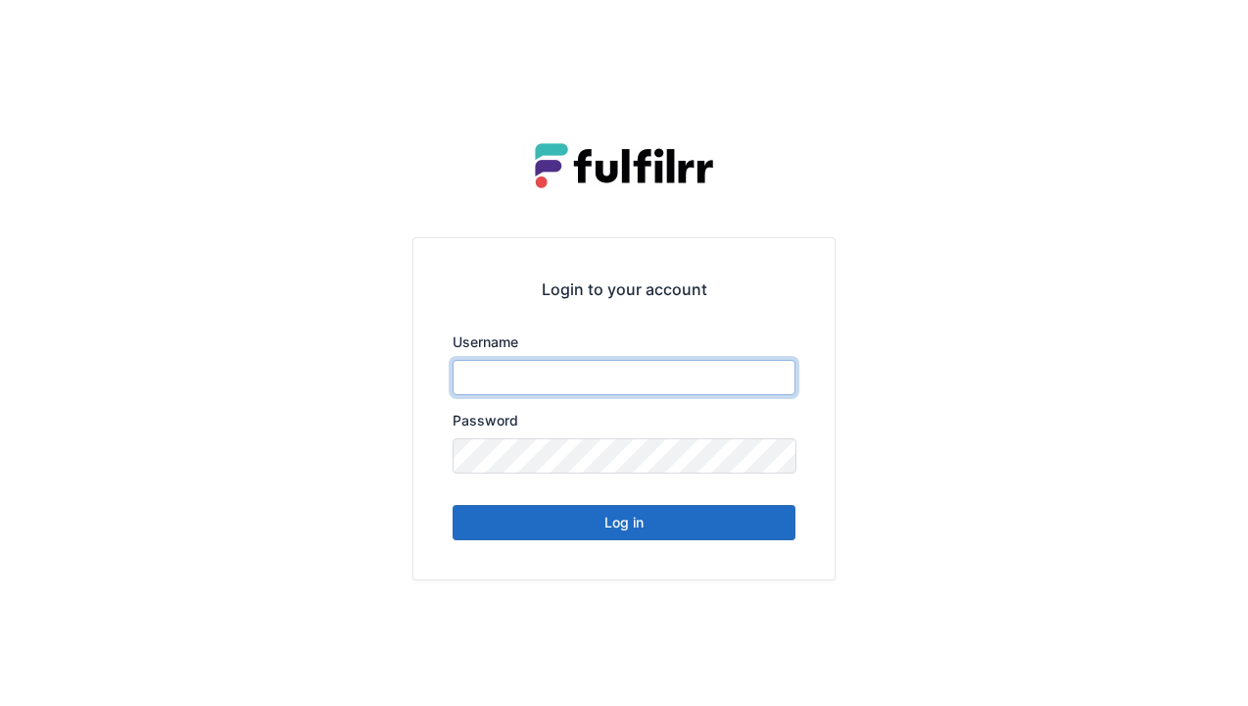
type input "******"
click at [716, 513] on button "Log in" at bounding box center [624, 522] width 343 height 35
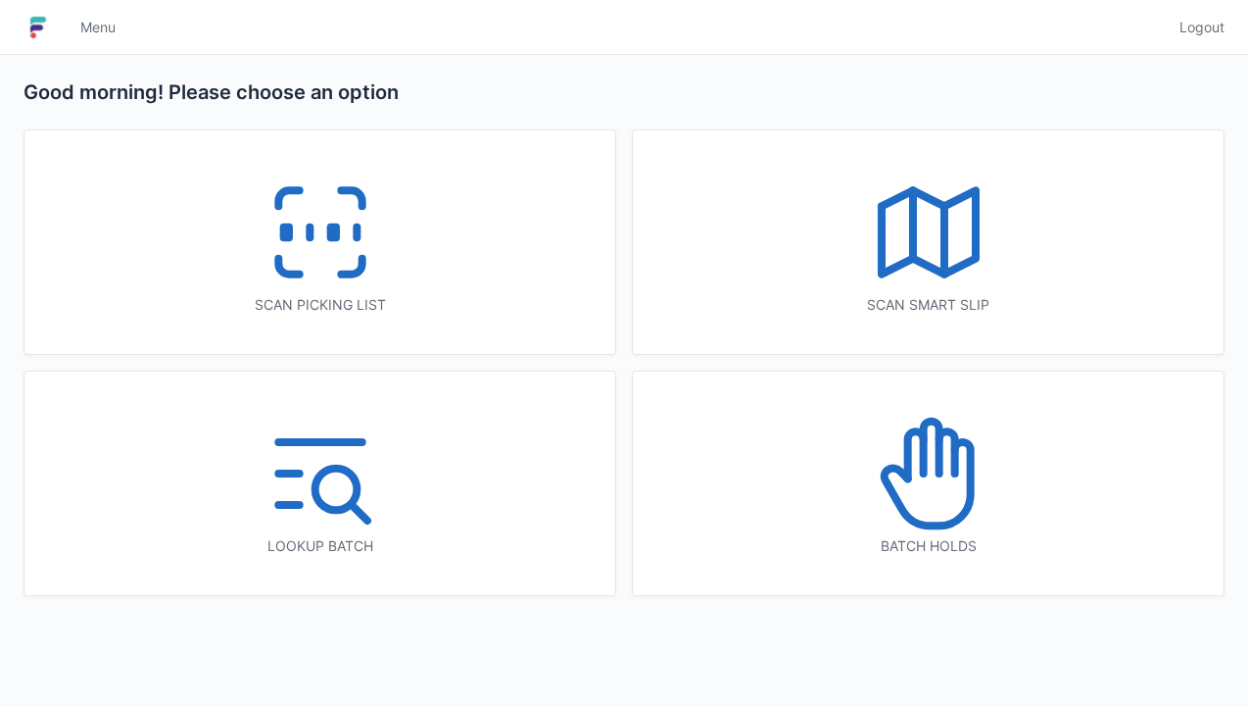
click at [964, 512] on icon at bounding box center [927, 483] width 86 height 83
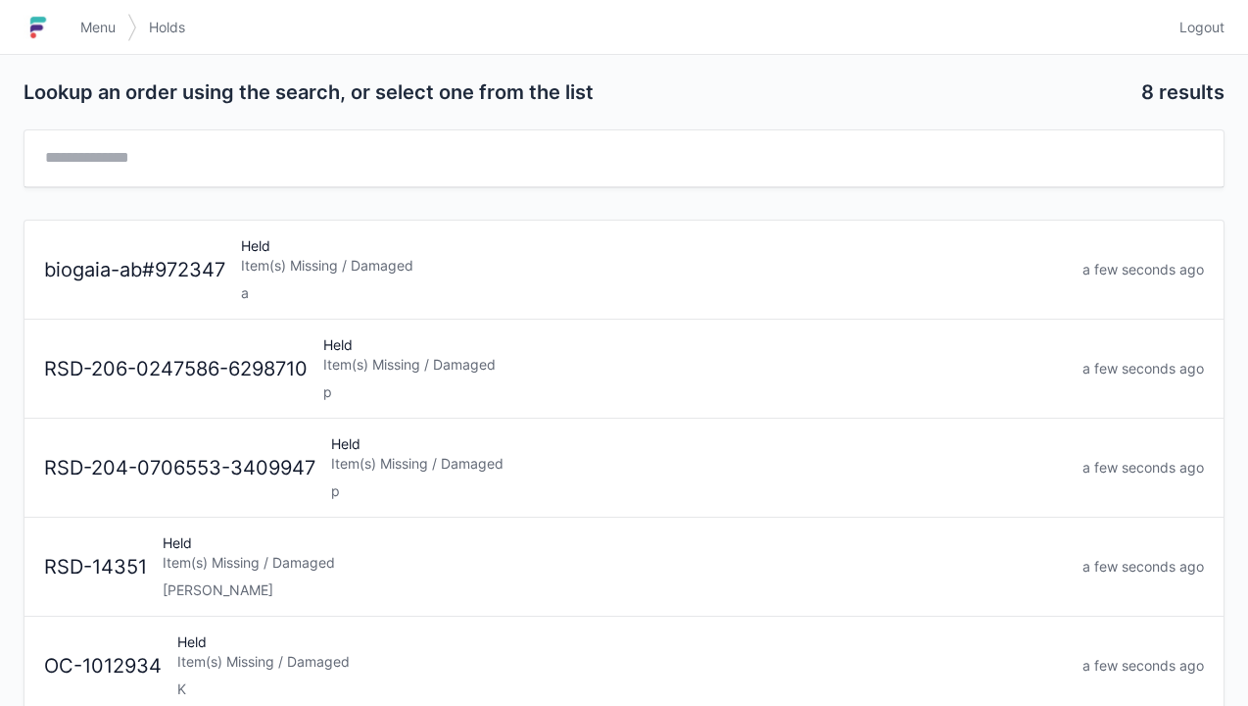
click at [549, 242] on div "Held Item(s) Missing / Damaged a" at bounding box center [654, 269] width 842 height 67
